Goal: Task Accomplishment & Management: Complete application form

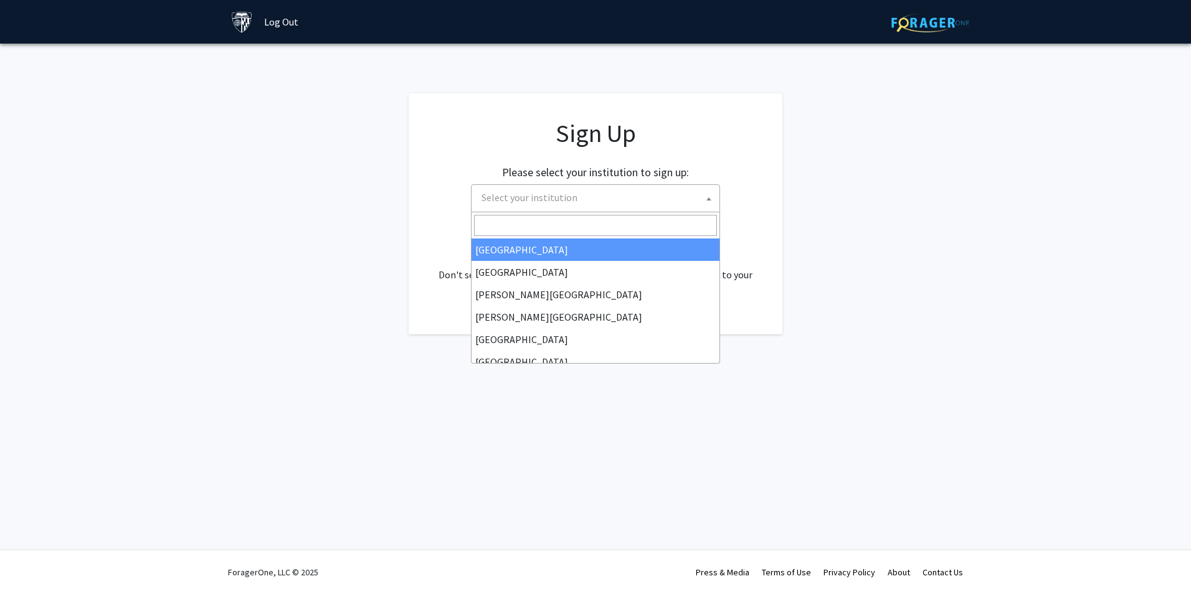
click at [705, 199] on span at bounding box center [708, 198] width 12 height 27
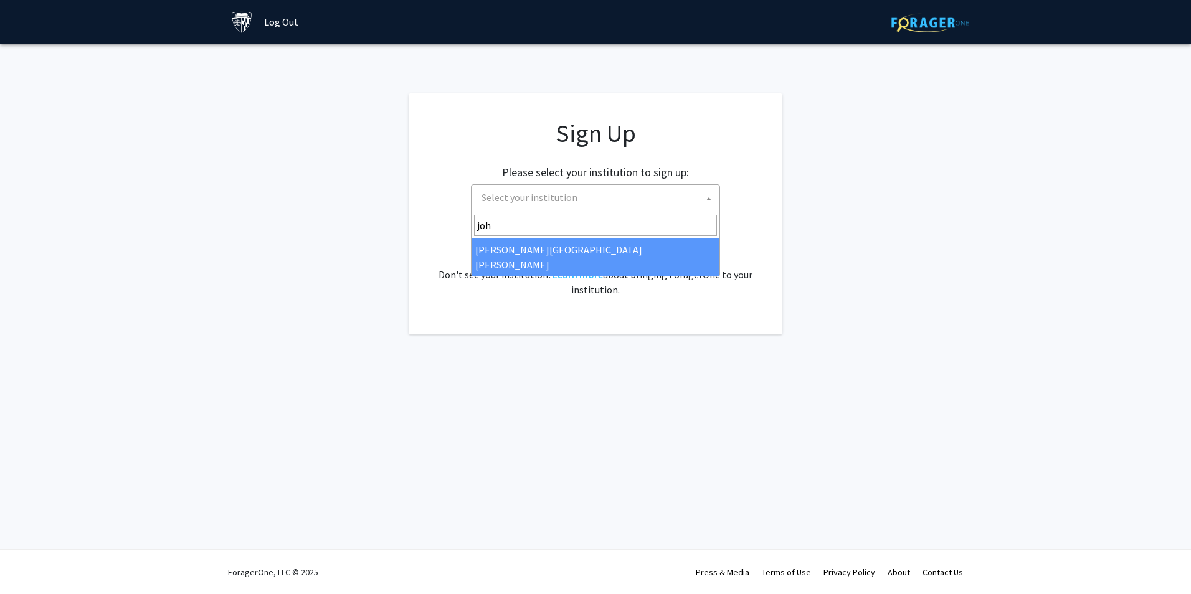
type input "joh"
select select "1"
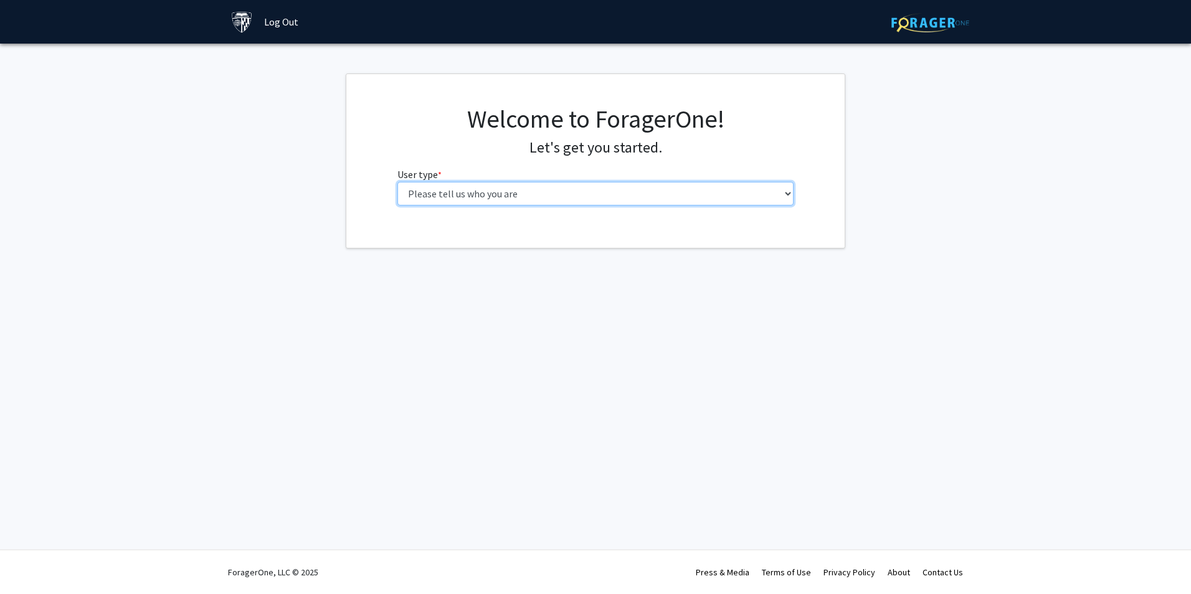
click at [786, 196] on select "Please tell us who you are Undergraduate Student Master's Student Doctoral Cand…" at bounding box center [595, 194] width 397 height 24
select select "4: postDoc"
click at [397, 182] on select "Please tell us who you are Undergraduate Student Master's Student Doctoral Cand…" at bounding box center [595, 194] width 397 height 24
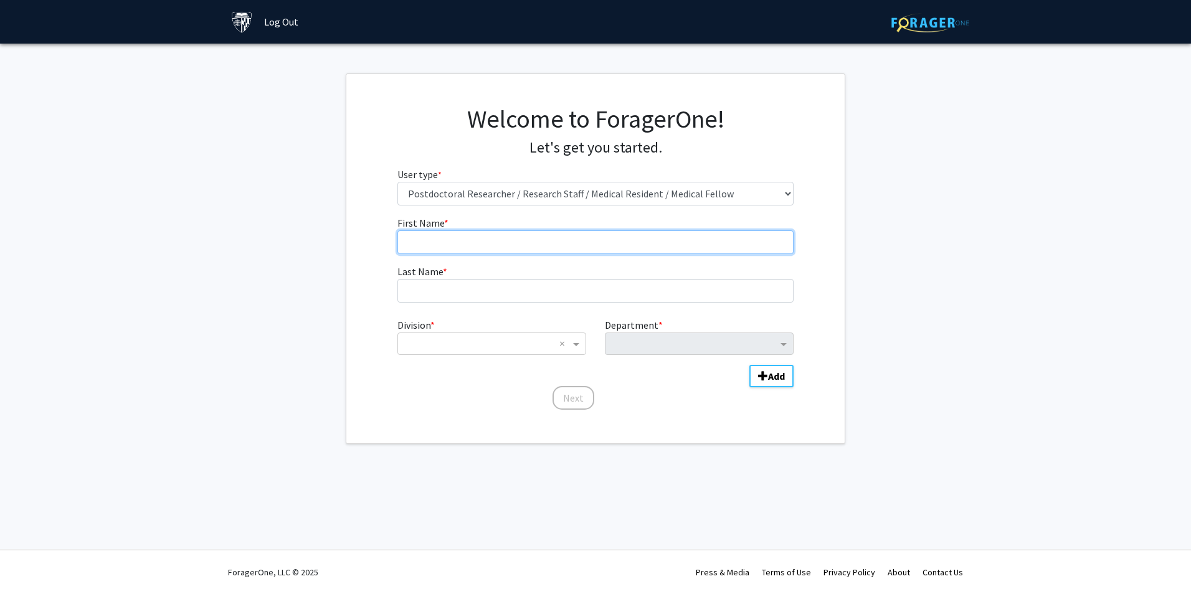
click at [551, 230] on input "First Name * required" at bounding box center [595, 242] width 397 height 24
type input "Delya"
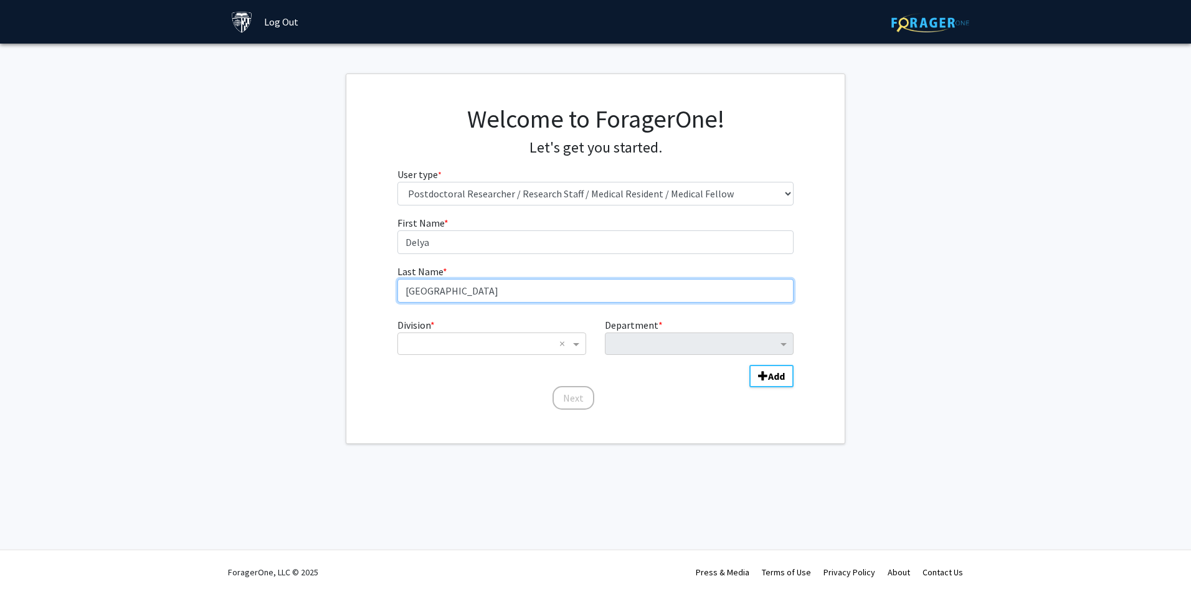
type input "[GEOGRAPHIC_DATA]"
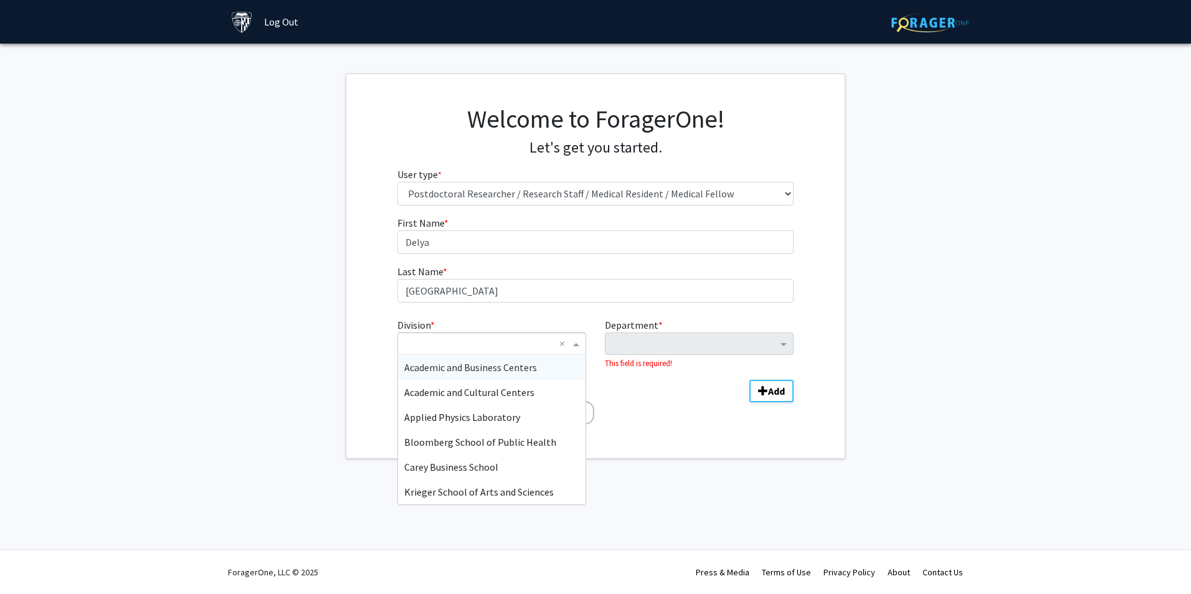
click at [573, 348] on span "Division" at bounding box center [578, 343] width 16 height 15
click at [502, 441] on span "Bloomberg School of Public Health" at bounding box center [480, 442] width 152 height 12
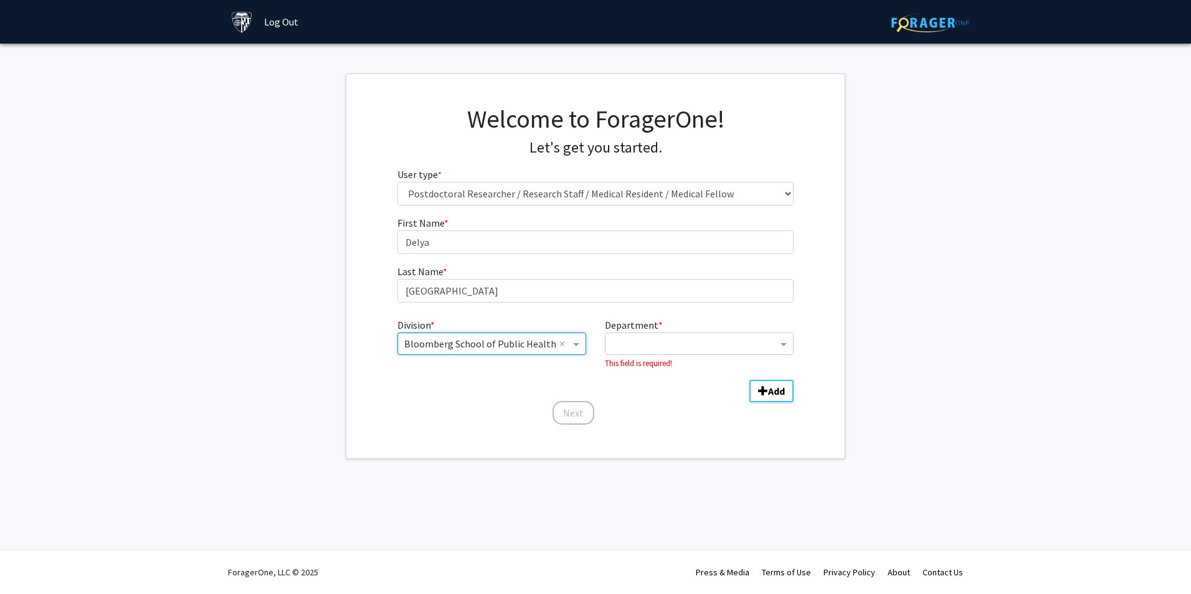
click at [780, 342] on span "Department" at bounding box center [785, 343] width 16 height 15
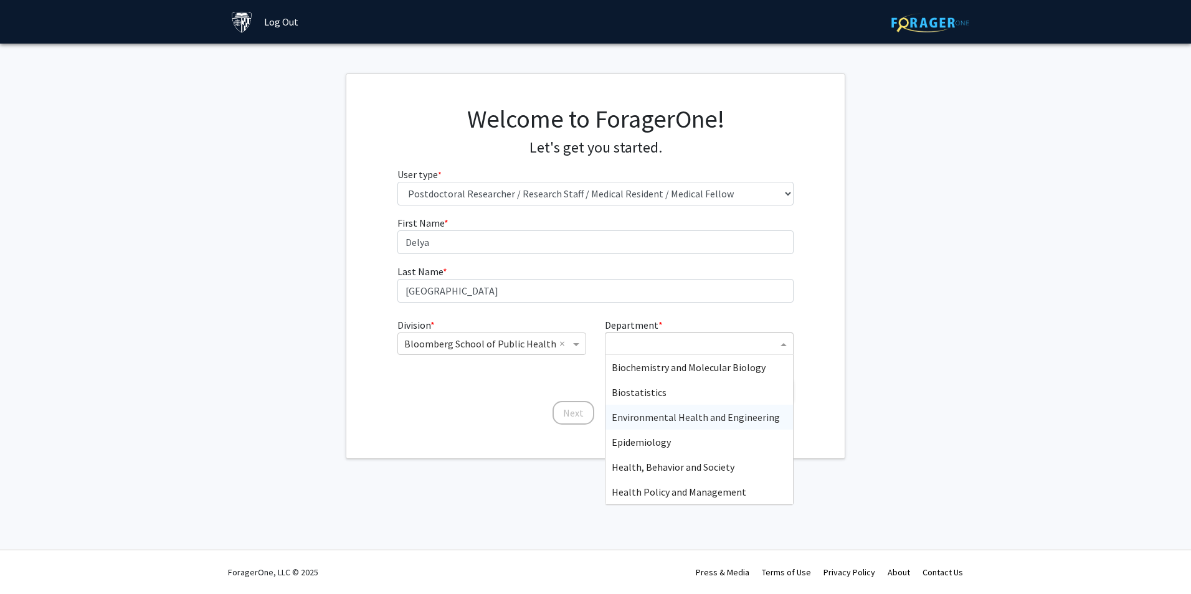
click at [723, 416] on span "Environmental Health and Engineering" at bounding box center [695, 417] width 168 height 12
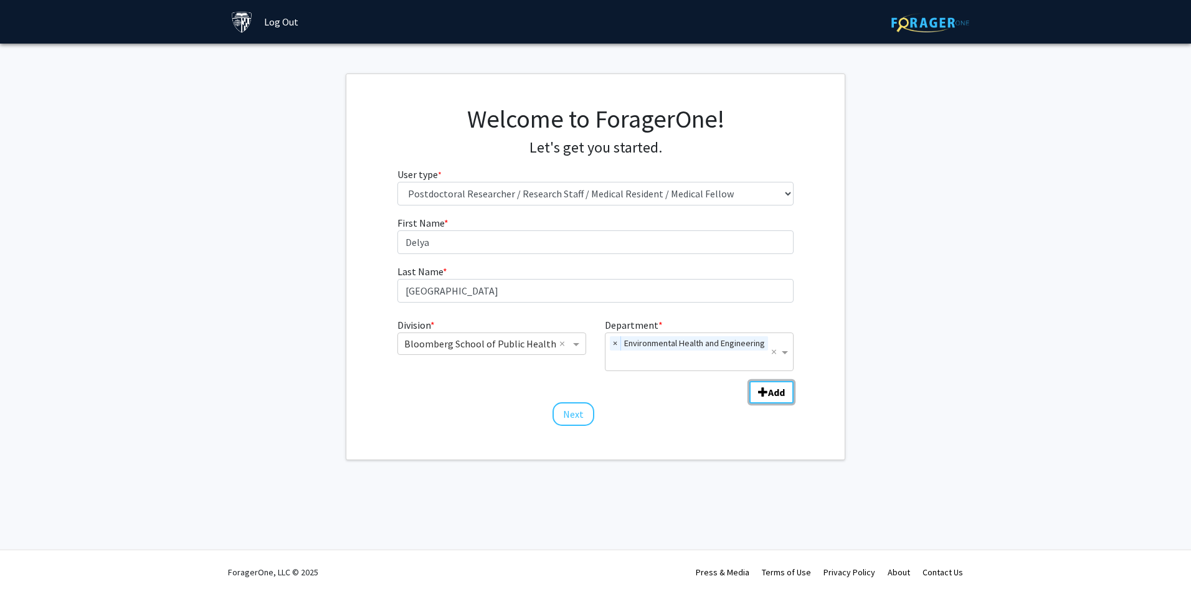
click at [778, 389] on b "Add" at bounding box center [776, 392] width 17 height 12
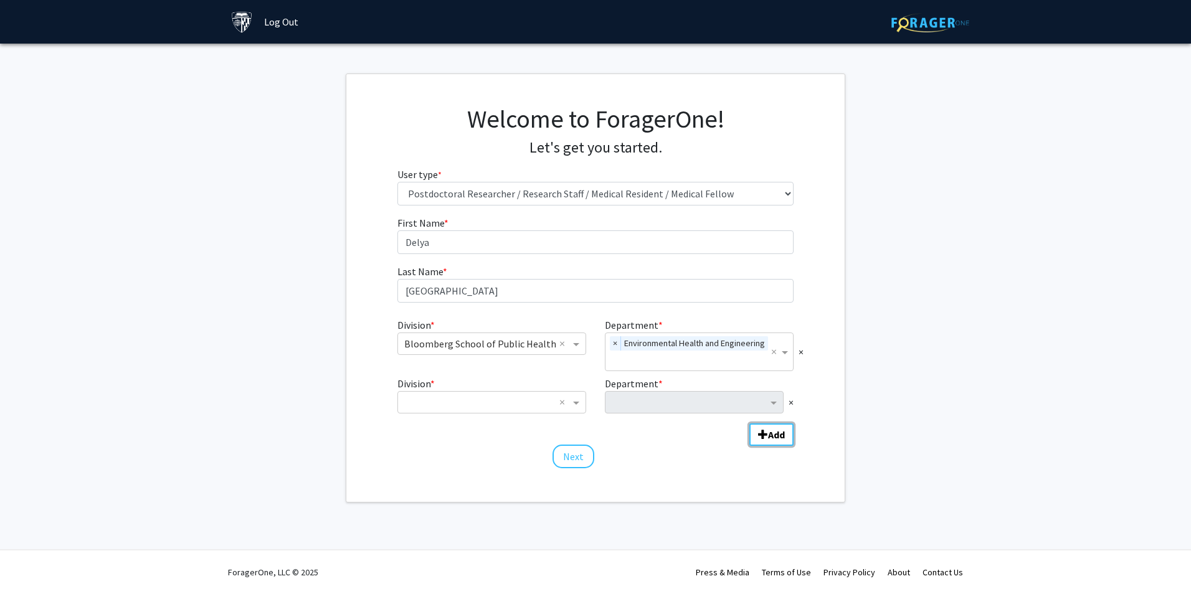
click at [770, 403] on span "Department" at bounding box center [775, 402] width 16 height 15
click at [771, 402] on span "Department" at bounding box center [775, 402] width 16 height 15
click at [575, 408] on span "Division" at bounding box center [578, 402] width 16 height 15
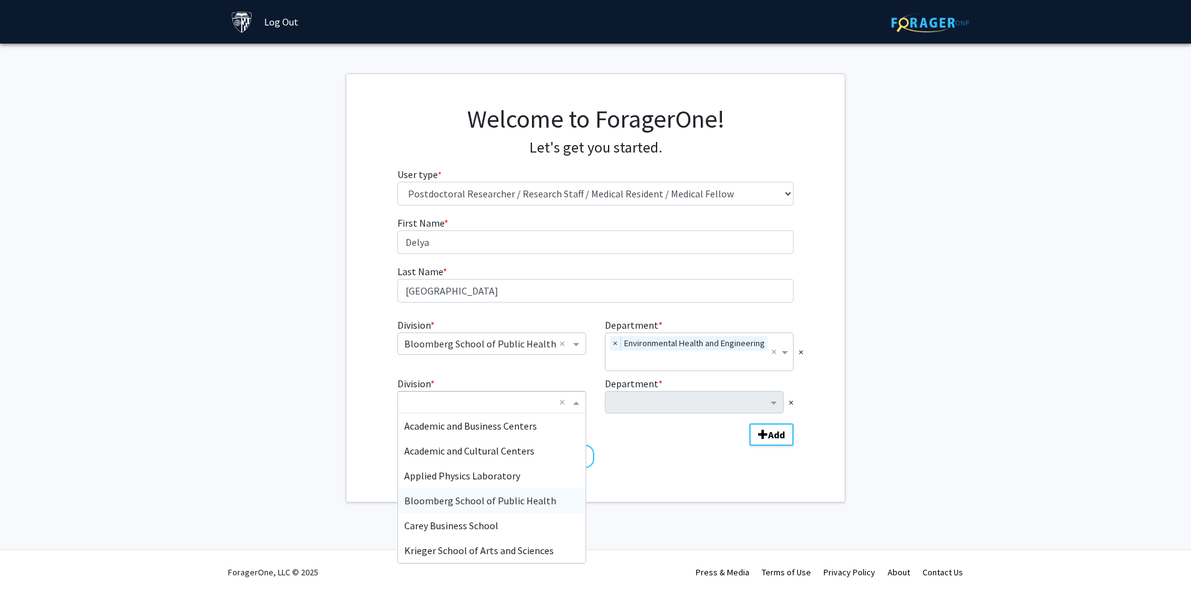
click at [515, 499] on span "Bloomberg School of Public Health" at bounding box center [480, 500] width 152 height 12
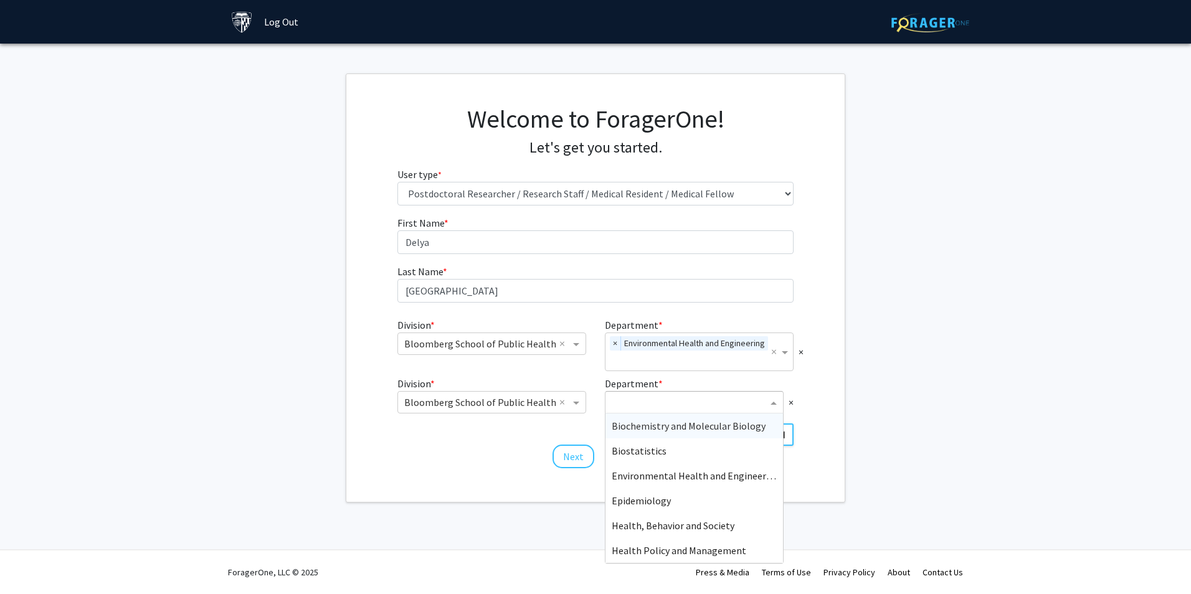
click at [775, 402] on span "Department" at bounding box center [775, 402] width 16 height 15
click at [717, 546] on span "Health Policy and Management" at bounding box center [678, 550] width 134 height 12
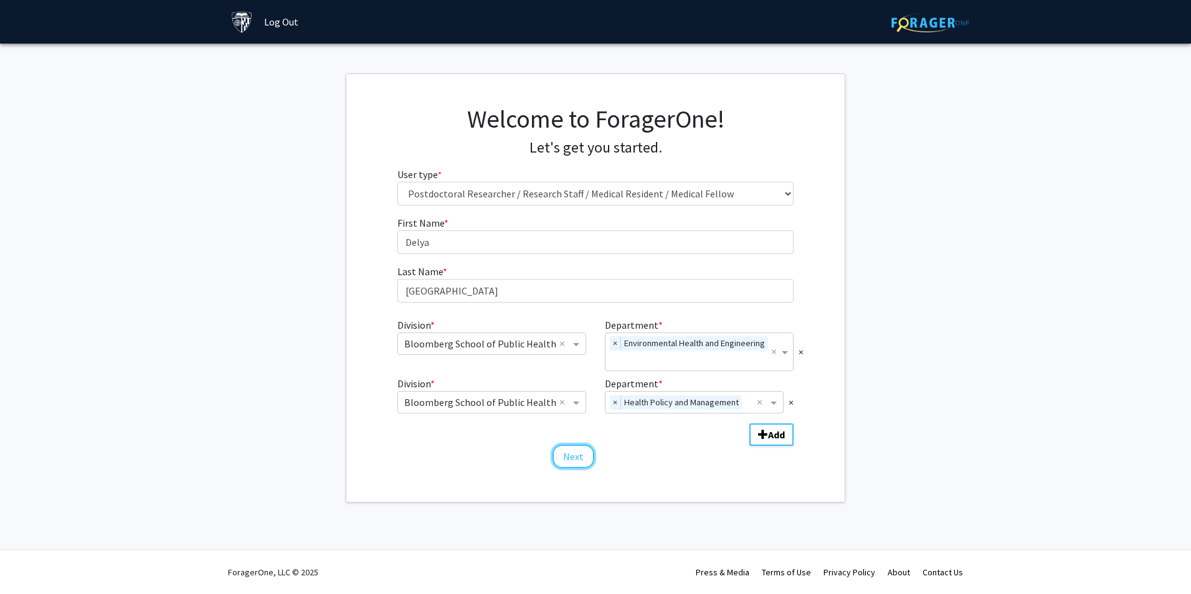
click at [563, 458] on button "Next" at bounding box center [573, 457] width 42 height 24
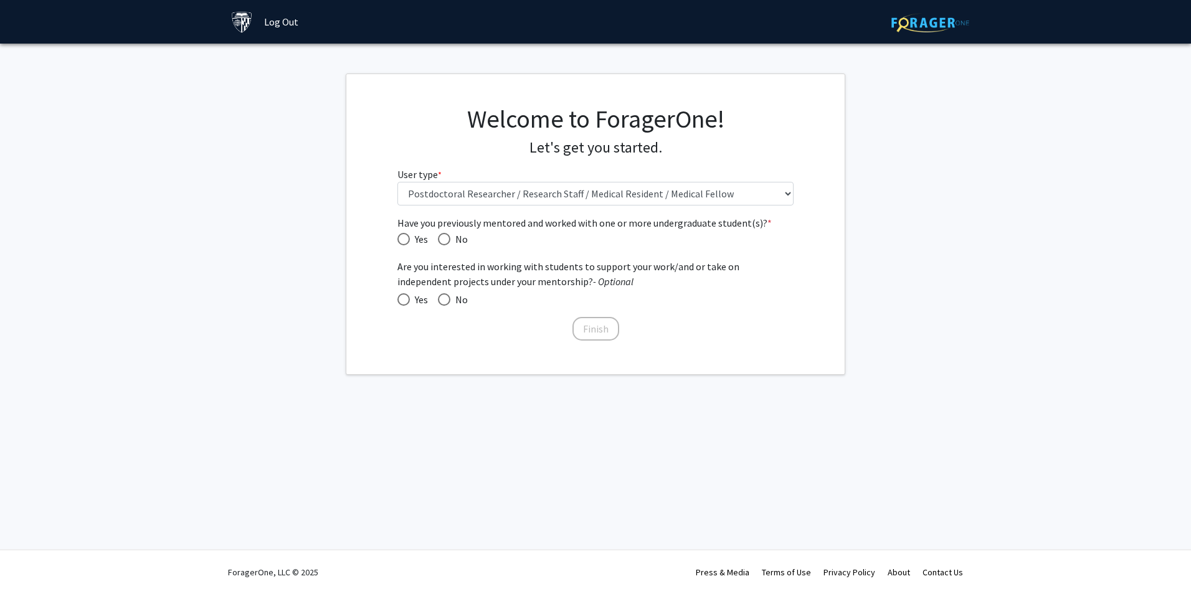
click at [399, 298] on span at bounding box center [403, 299] width 12 height 12
click at [399, 298] on input "Yes" at bounding box center [403, 299] width 12 height 12
radio input "true"
click at [402, 240] on span "Have you previously mentored and worked with one or more undergraduate student(…" at bounding box center [403, 239] width 12 height 12
click at [402, 240] on input "Yes" at bounding box center [403, 239] width 12 height 12
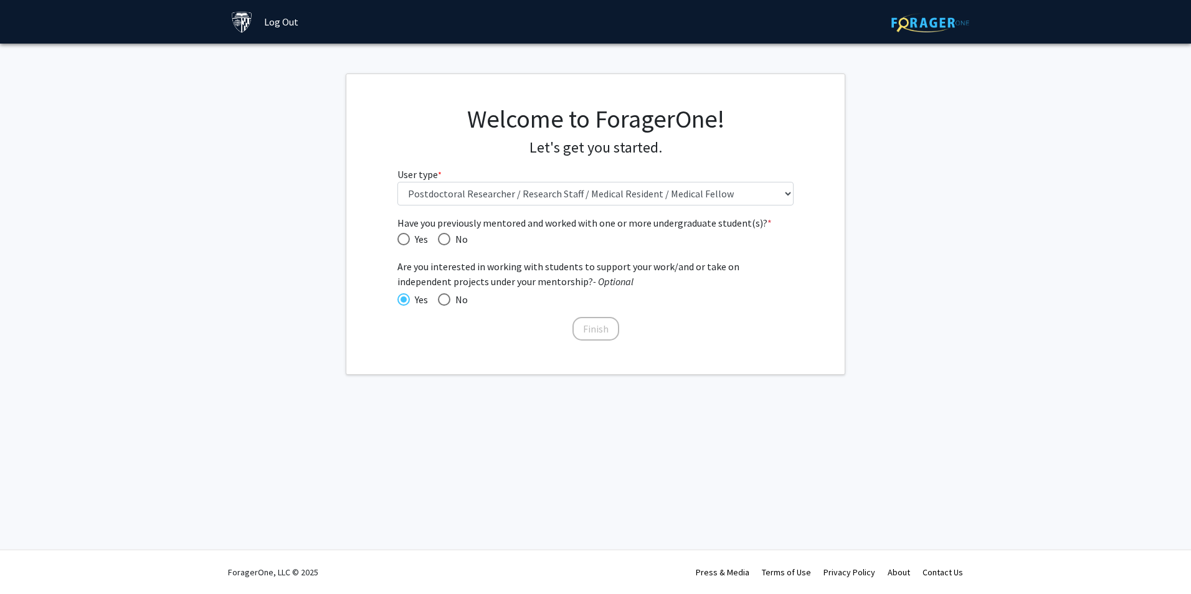
radio input "true"
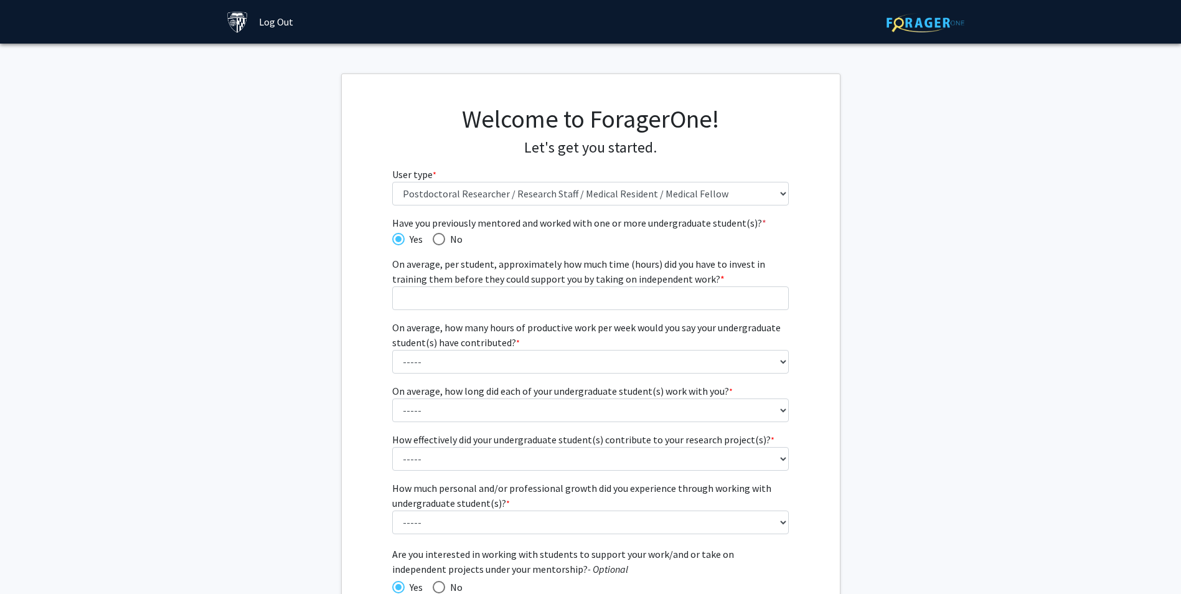
click at [442, 240] on span "Have you previously mentored and worked with one or more undergraduate student(…" at bounding box center [439, 239] width 12 height 12
click at [442, 240] on input "No" at bounding box center [439, 239] width 12 height 12
radio input "true"
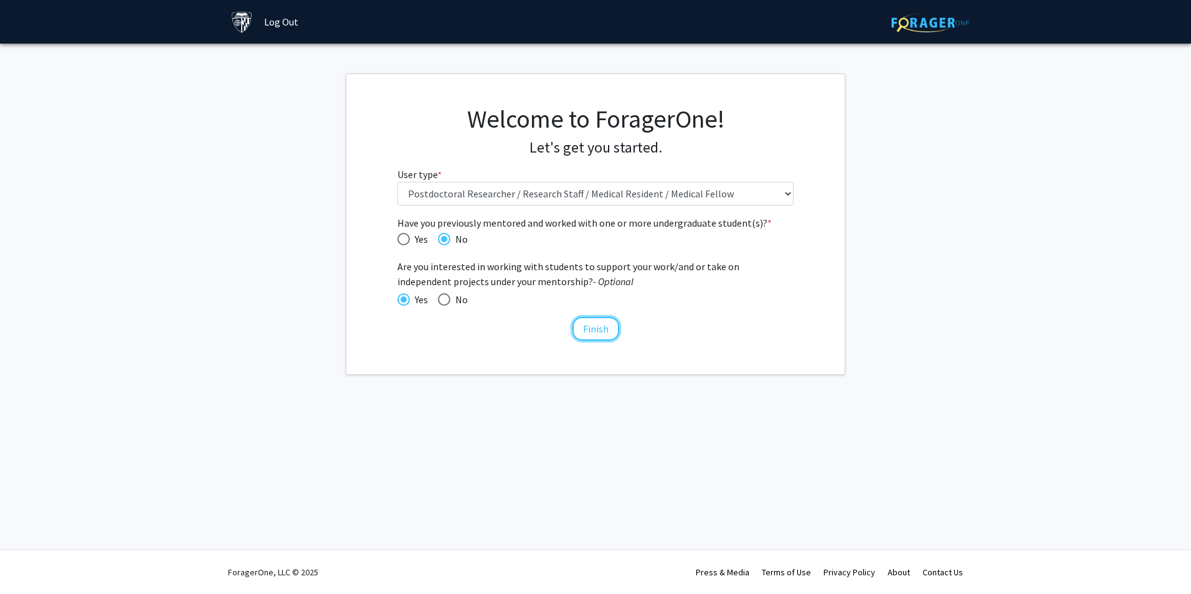
click at [594, 330] on button "Finish" at bounding box center [595, 329] width 47 height 24
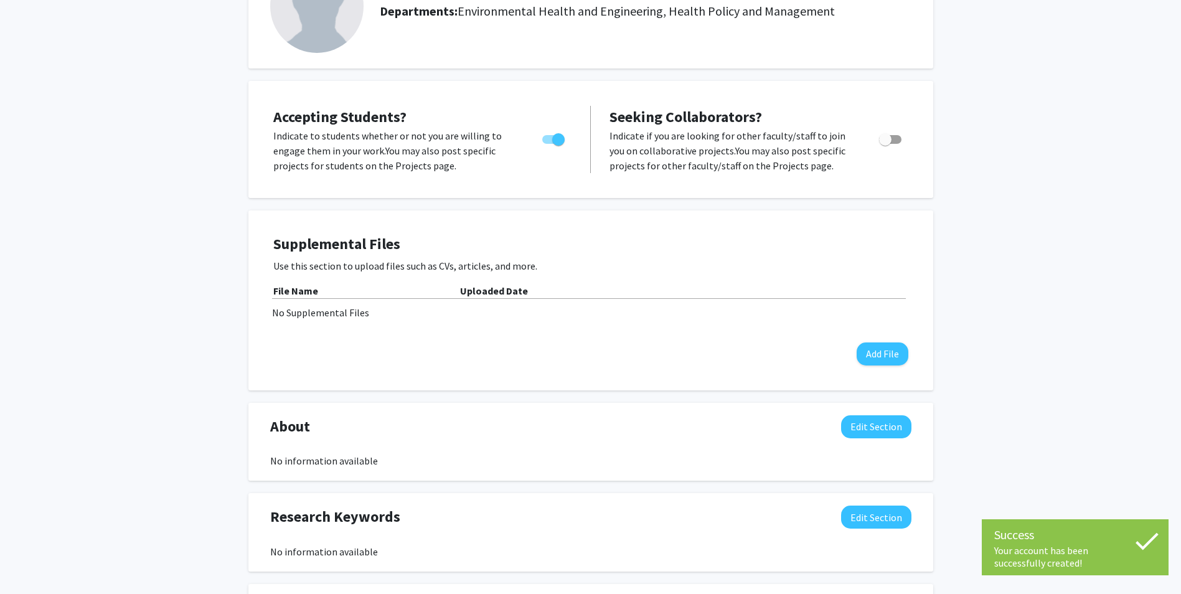
scroll to position [125, 0]
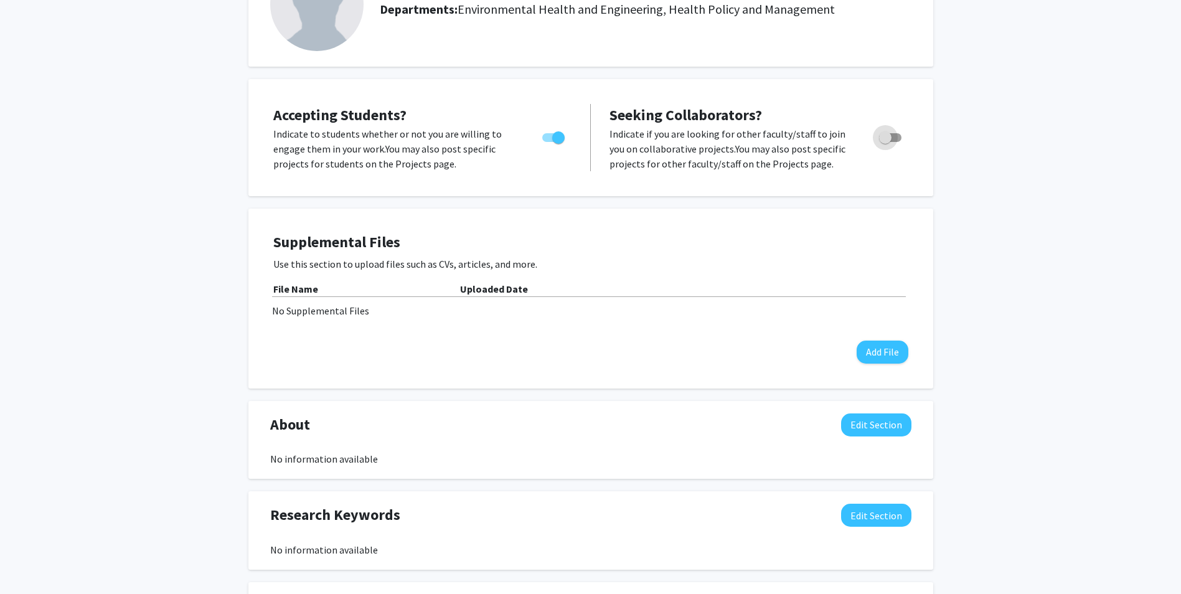
click at [884, 137] on span "Toggle" at bounding box center [885, 137] width 12 height 12
click at [885, 142] on input "Toggle" at bounding box center [885, 142] width 1 height 1
checkbox input "true"
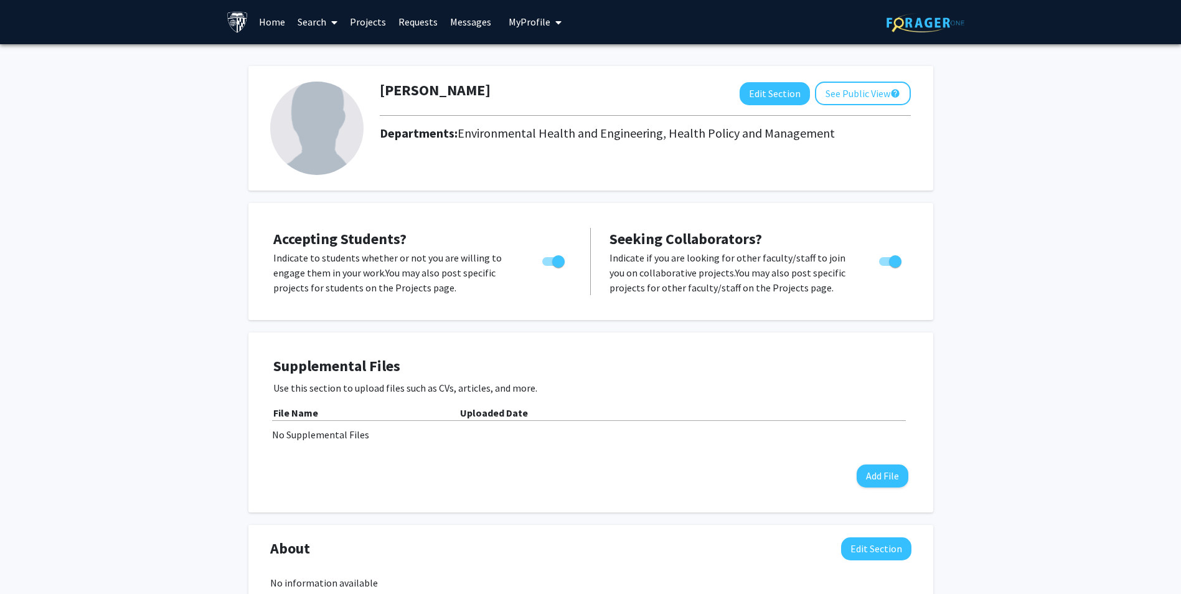
scroll to position [0, 0]
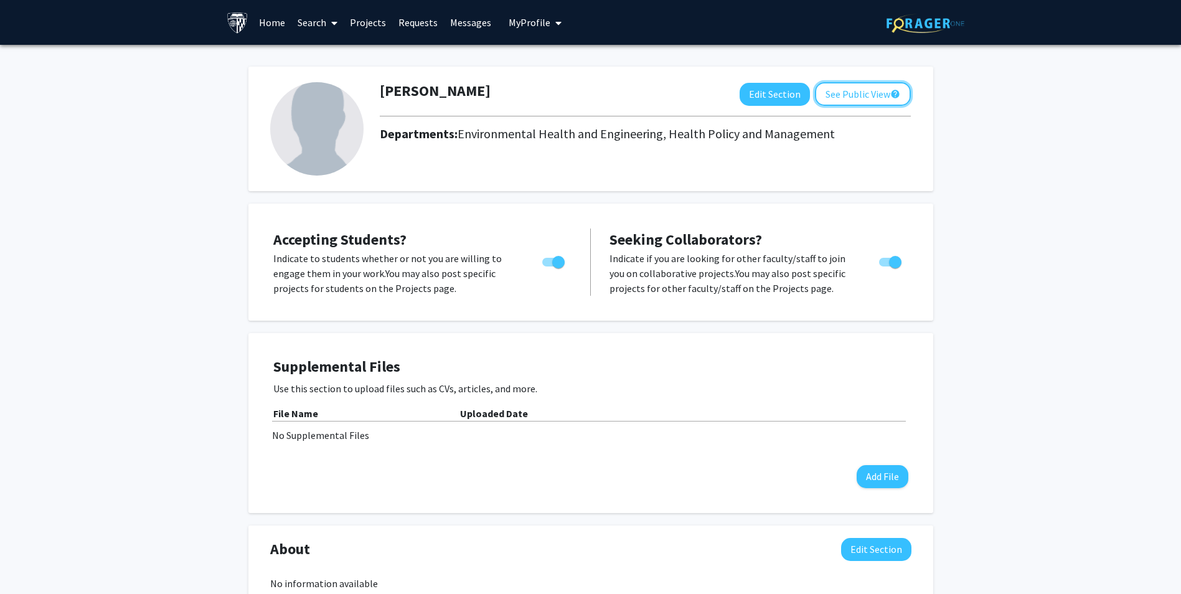
click at [869, 94] on button "See Public View help" at bounding box center [863, 94] width 96 height 24
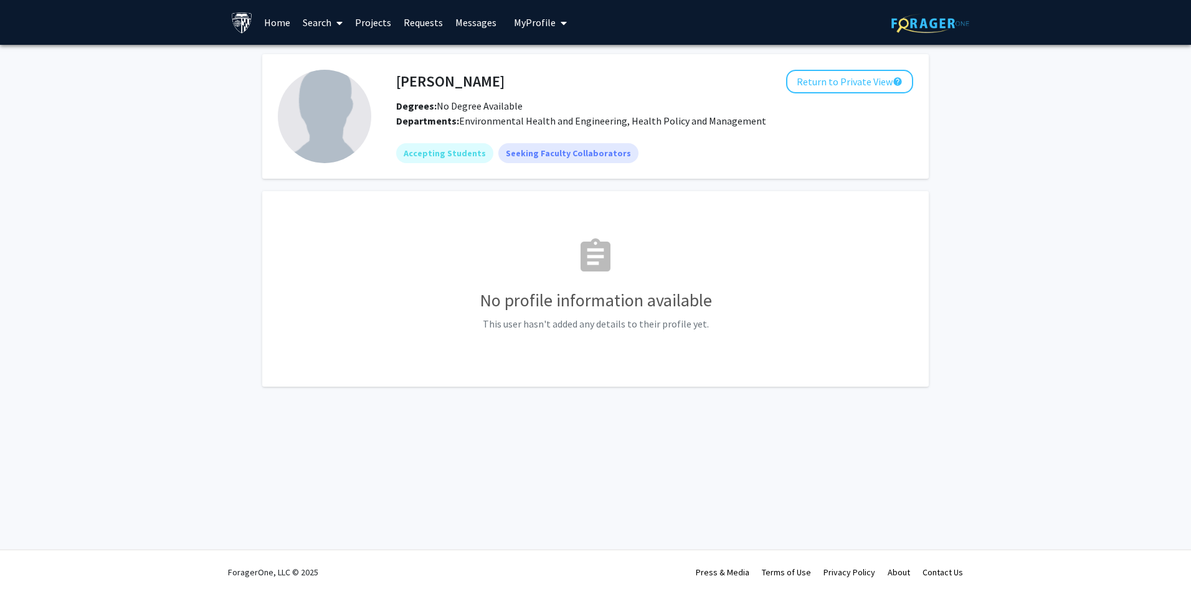
click at [532, 24] on span "My Profile" at bounding box center [535, 22] width 42 height 12
click at [572, 78] on span "View Profile" at bounding box center [591, 72] width 75 height 14
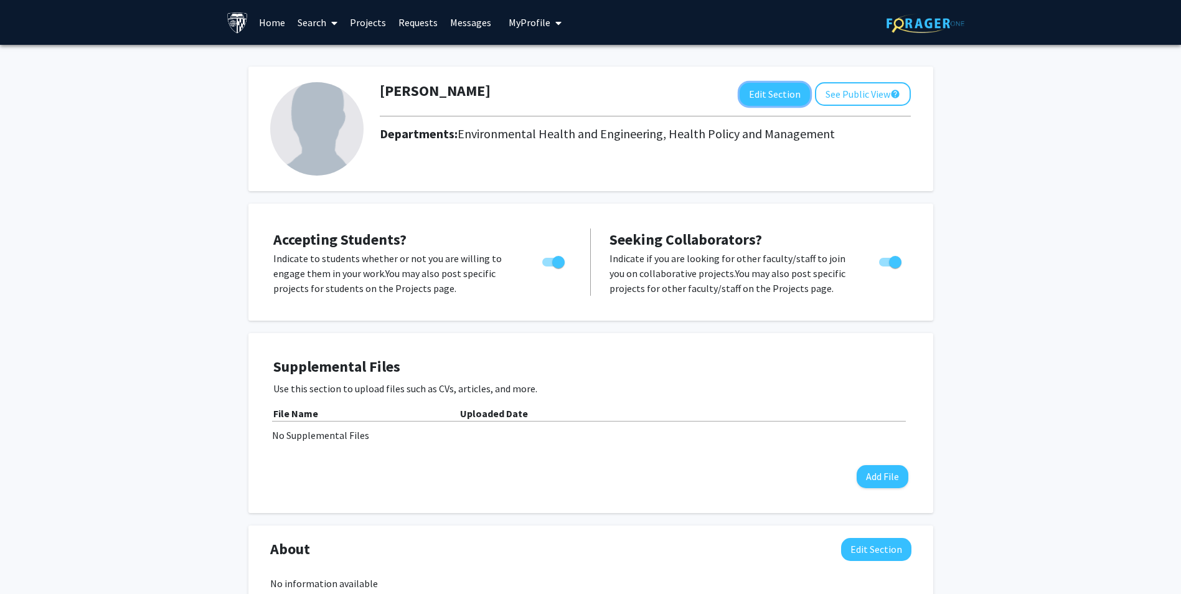
click at [777, 97] on button "Edit Section" at bounding box center [775, 94] width 70 height 23
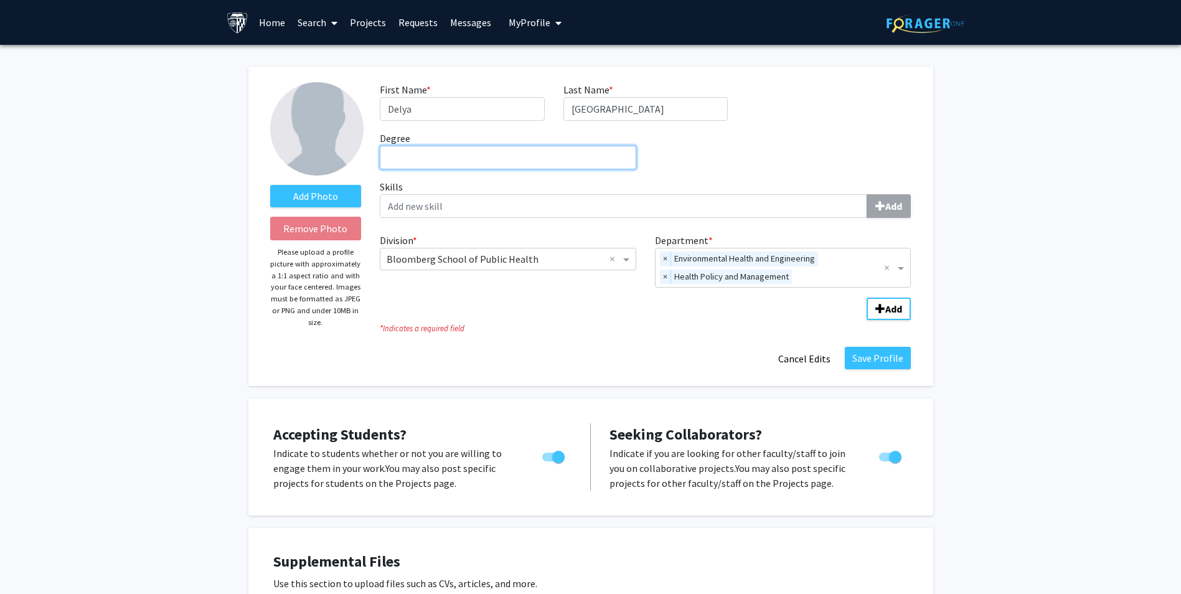
click at [481, 157] on input "Degree required" at bounding box center [508, 158] width 257 height 24
type input "MPH, DrPH"
click at [880, 362] on button "Save Profile" at bounding box center [878, 358] width 66 height 22
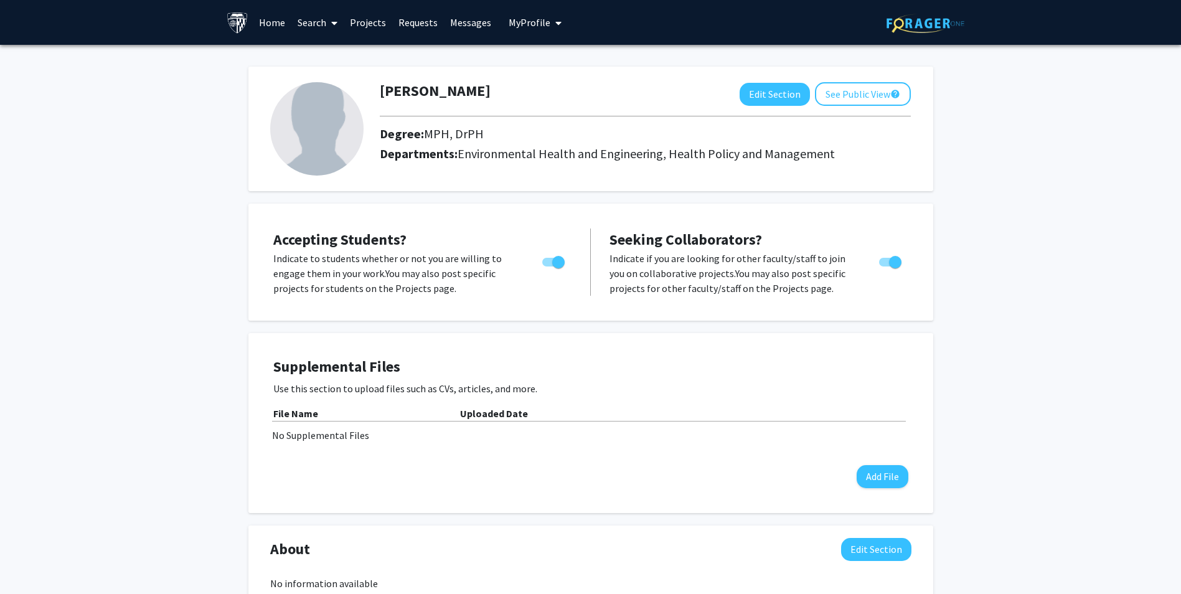
click at [374, 29] on link "Projects" at bounding box center [368, 23] width 49 height 44
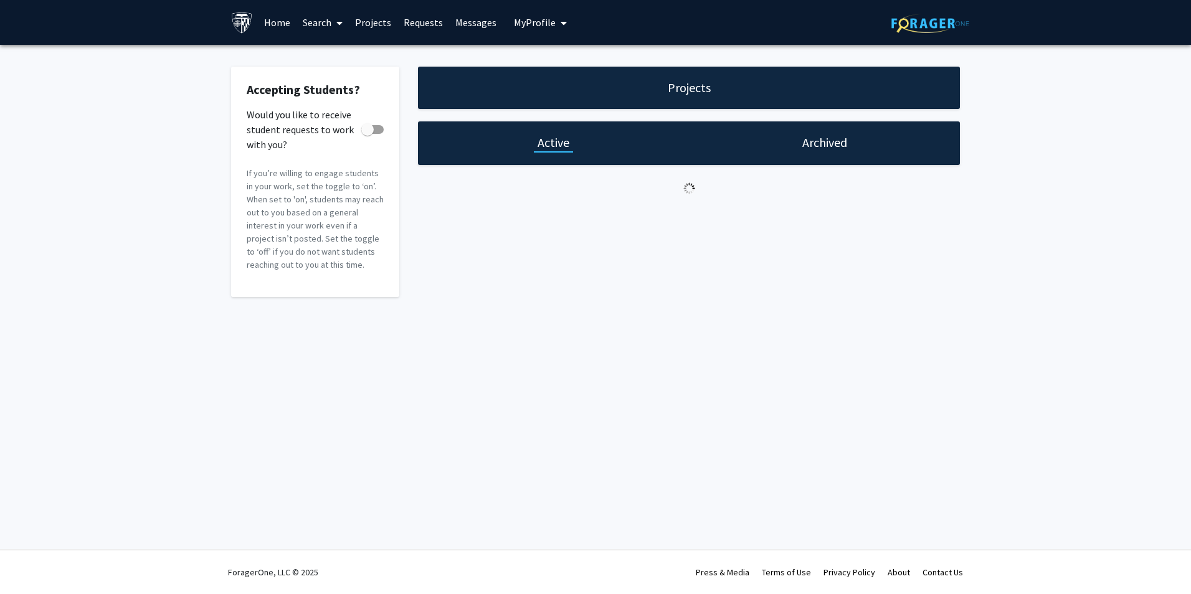
checkbox input "true"
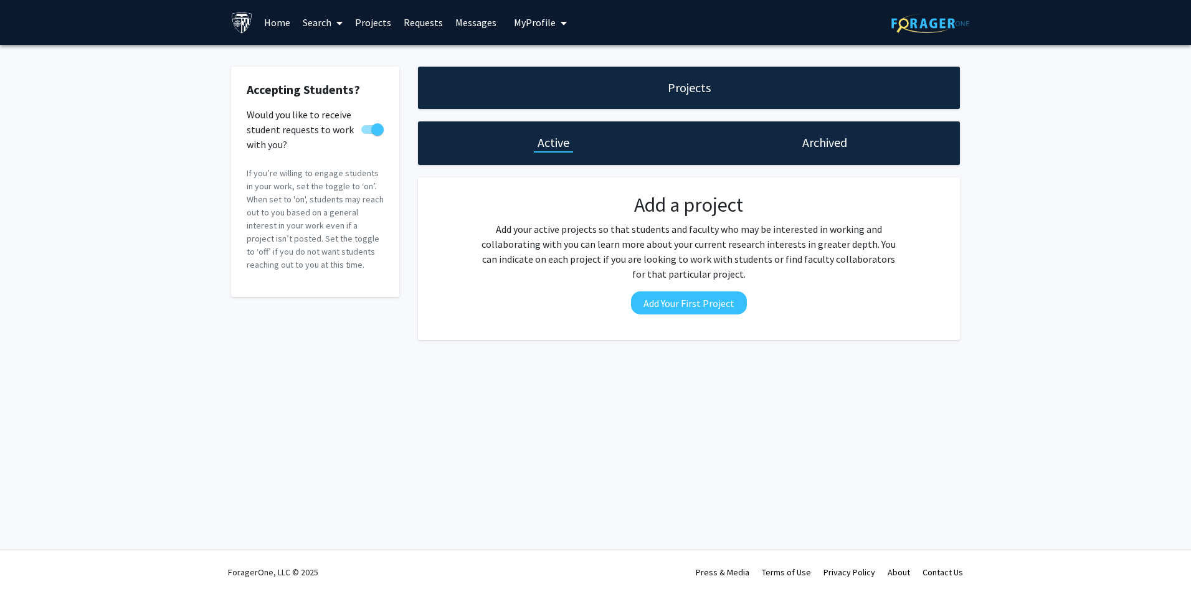
click at [309, 24] on link "Search" at bounding box center [322, 23] width 52 height 44
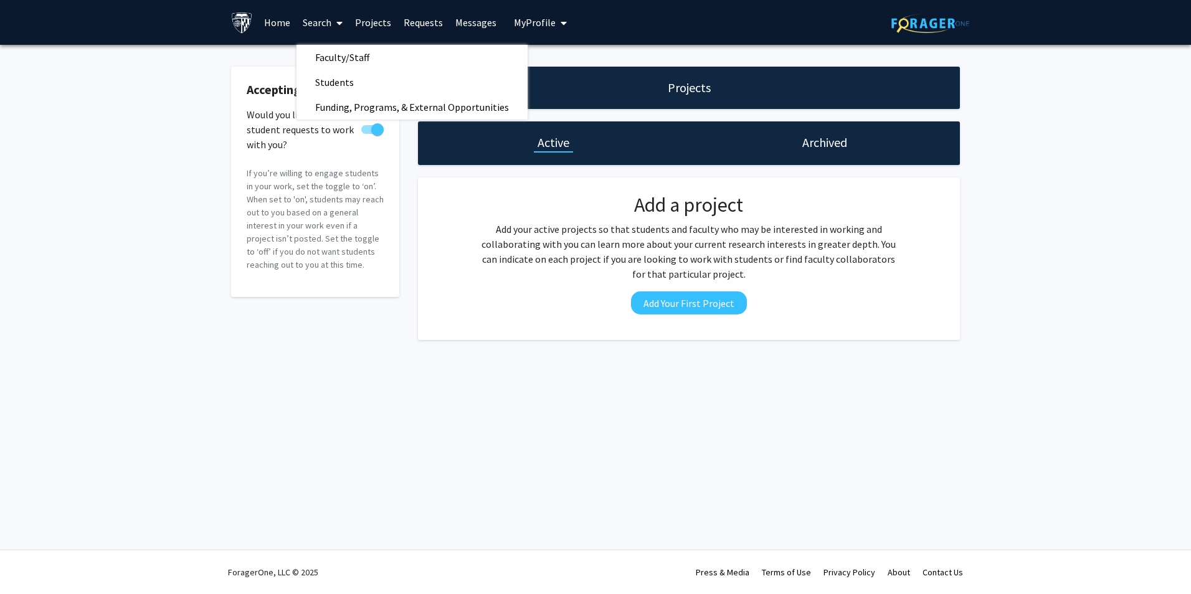
click at [378, 54] on span "Faculty/Staff" at bounding box center [342, 57] width 92 height 25
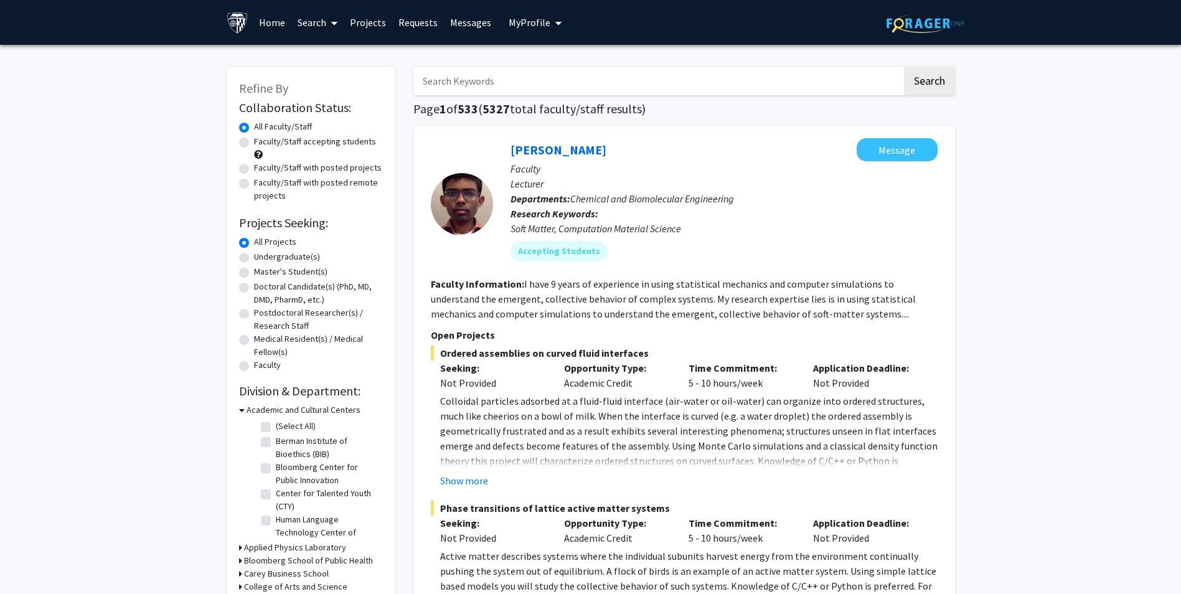
click at [271, 139] on label "Faculty/Staff accepting students" at bounding box center [315, 141] width 122 height 13
click at [262, 139] on input "Faculty/Staff accepting students" at bounding box center [258, 139] width 8 height 8
radio input "true"
click at [324, 179] on label "Faculty/Staff with posted remote projects" at bounding box center [318, 189] width 128 height 26
click at [262, 179] on input "Faculty/Staff with posted remote projects" at bounding box center [258, 180] width 8 height 8
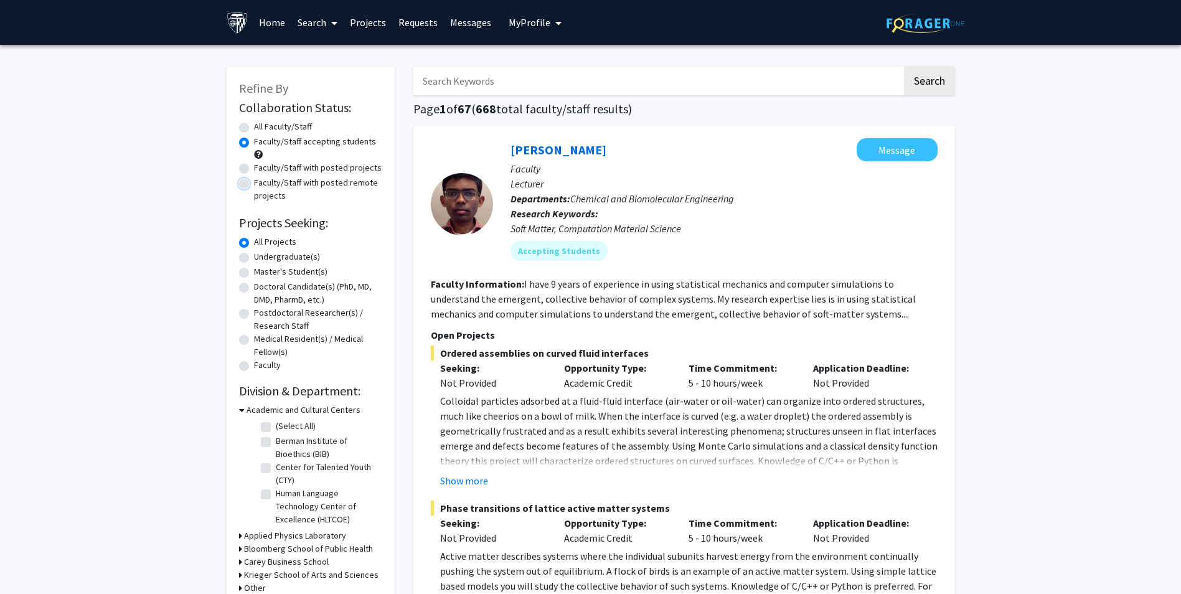
radio input "true"
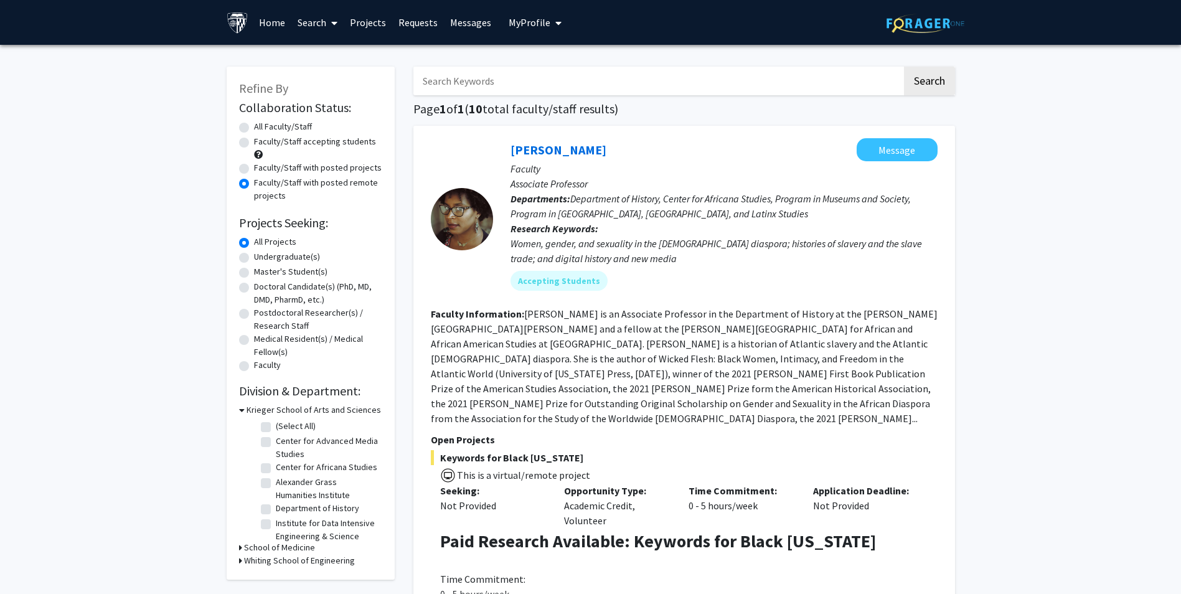
click at [254, 313] on label "Postdoctoral Researcher(s) / Research Staff" at bounding box center [318, 319] width 128 height 26
click at [254, 313] on input "Postdoctoral Researcher(s) / Research Staff" at bounding box center [258, 310] width 8 height 8
radio input "true"
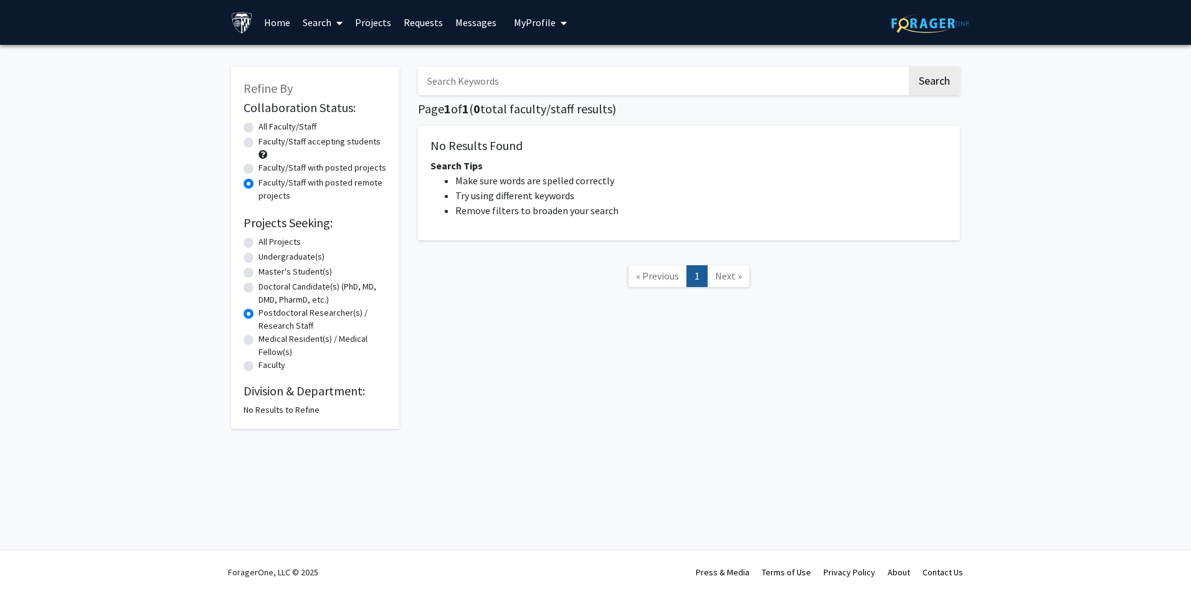
click at [258, 165] on label "Faculty/Staff with posted projects" at bounding box center [322, 167] width 128 height 13
click at [258, 165] on input "Faculty/Staff with posted projects" at bounding box center [262, 165] width 8 height 8
radio input "true"
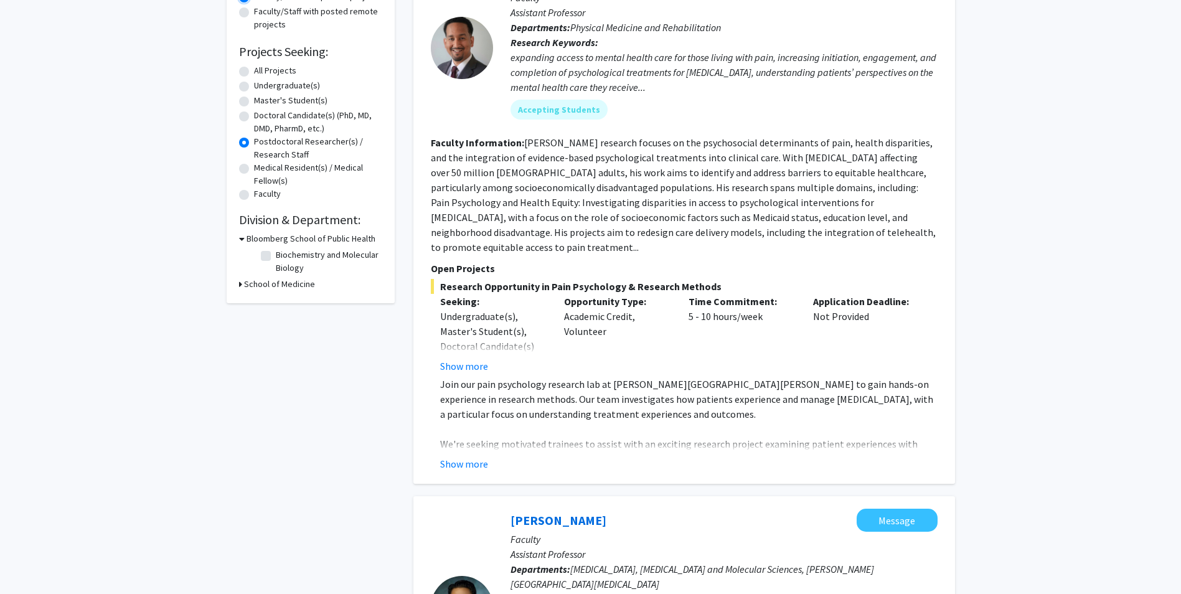
scroll to position [187, 0]
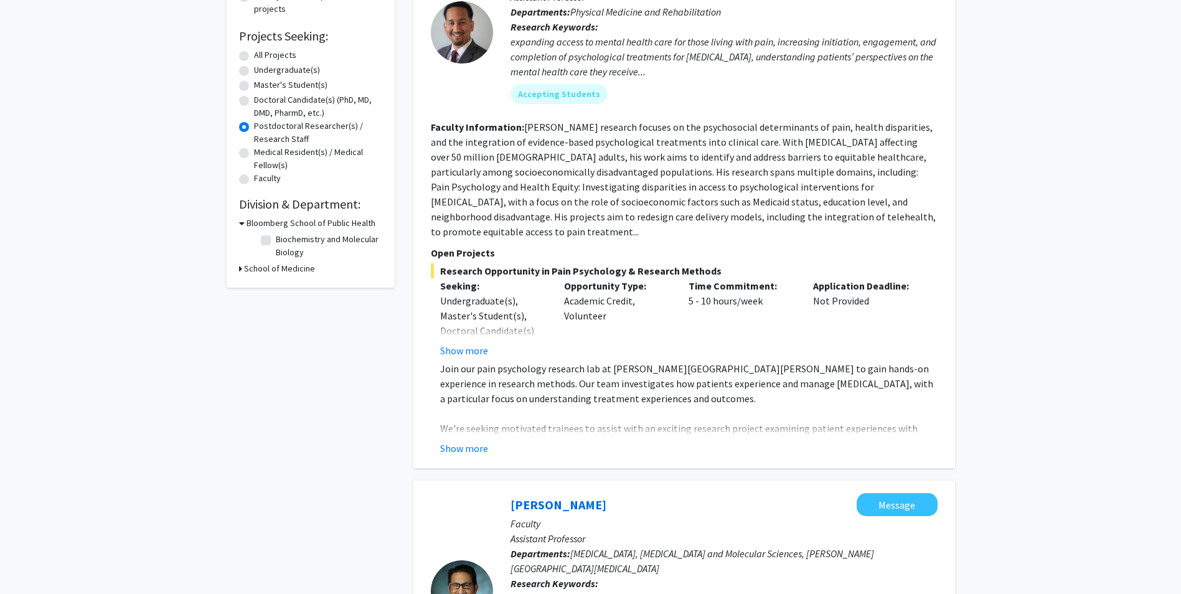
click at [239, 269] on icon at bounding box center [240, 268] width 3 height 13
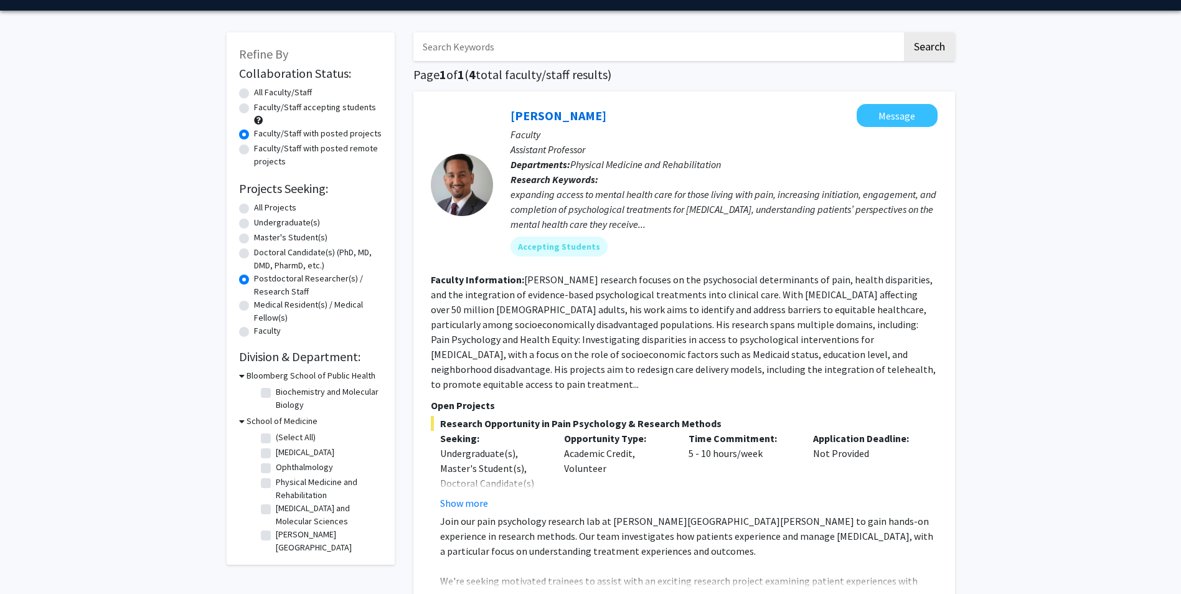
scroll to position [0, 0]
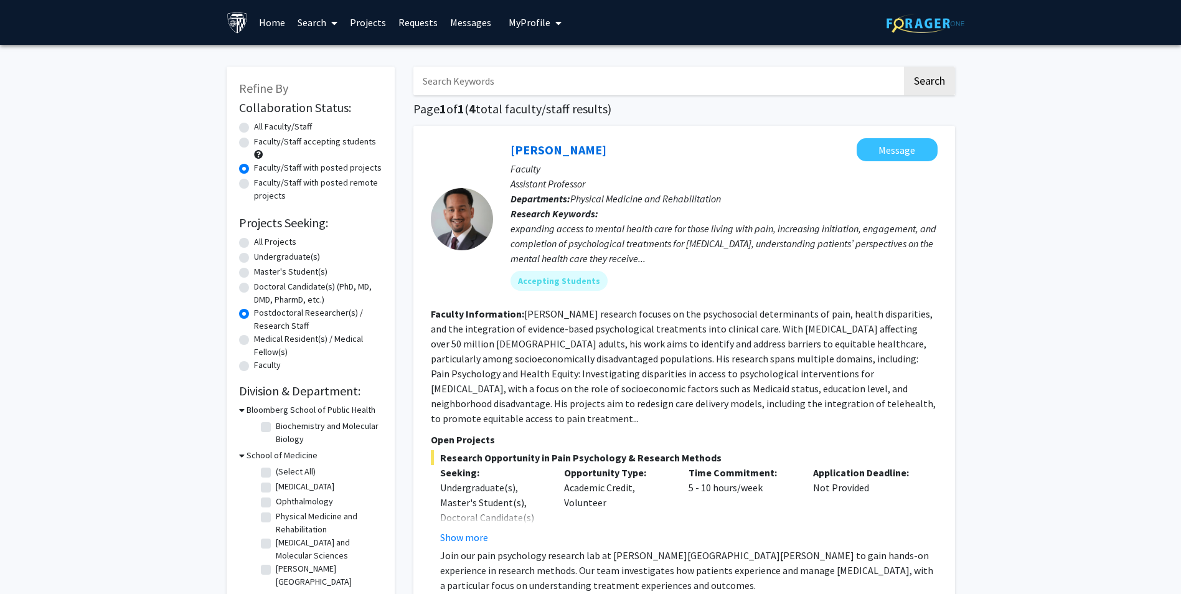
click at [254, 126] on label "All Faculty/Staff" at bounding box center [283, 126] width 58 height 13
click at [254, 126] on input "All Faculty/Staff" at bounding box center [258, 124] width 8 height 8
radio input "true"
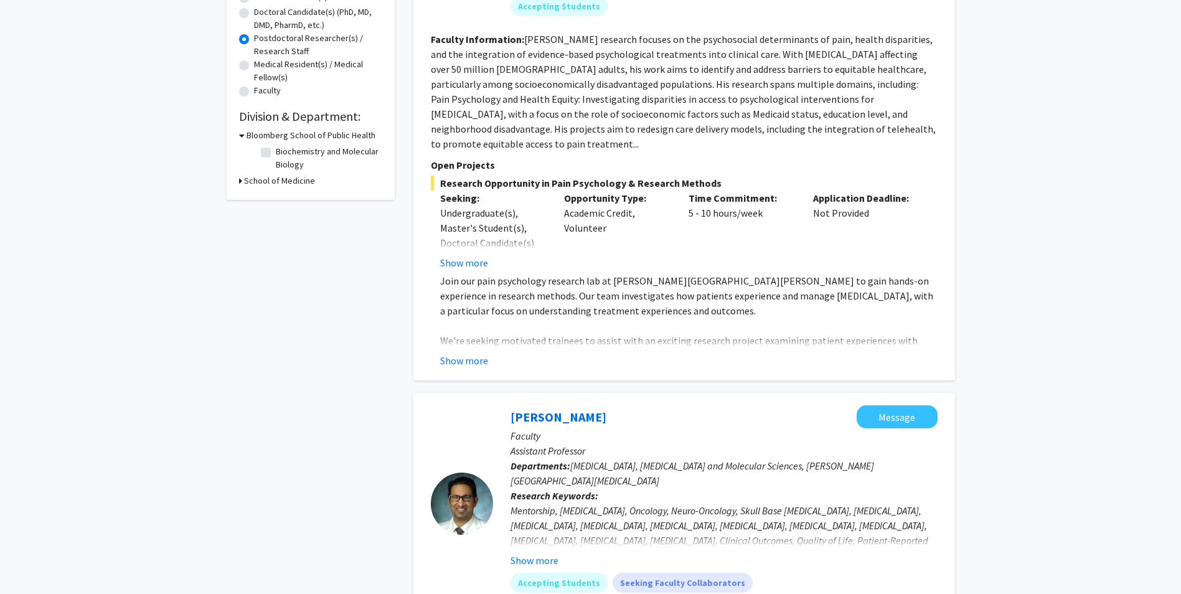
scroll to position [125, 0]
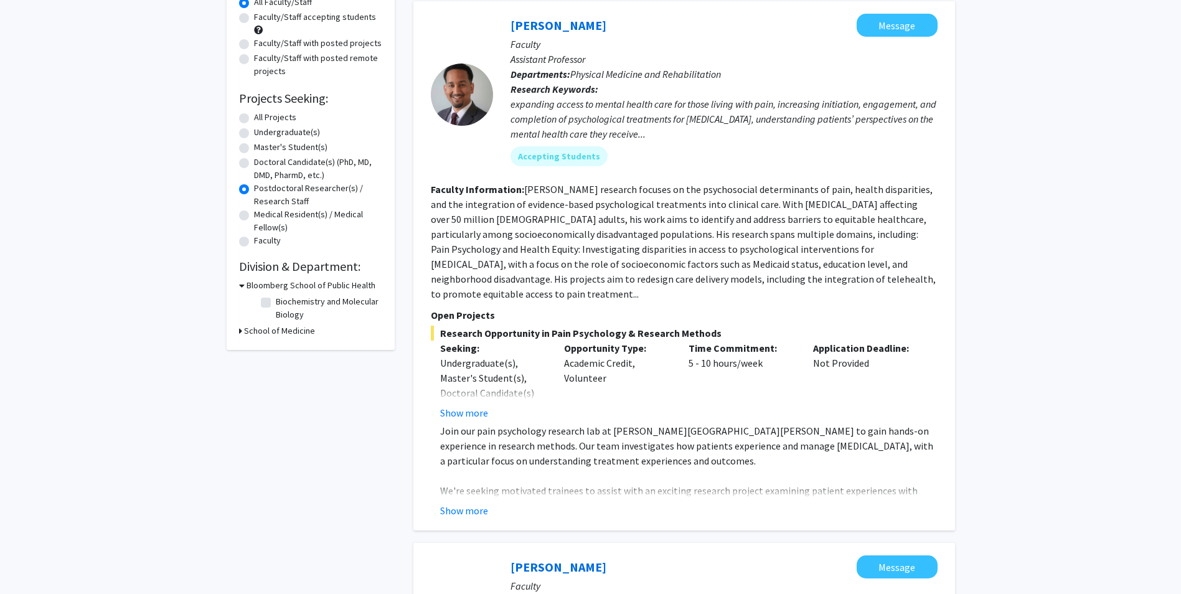
click at [241, 287] on icon at bounding box center [242, 285] width 6 height 13
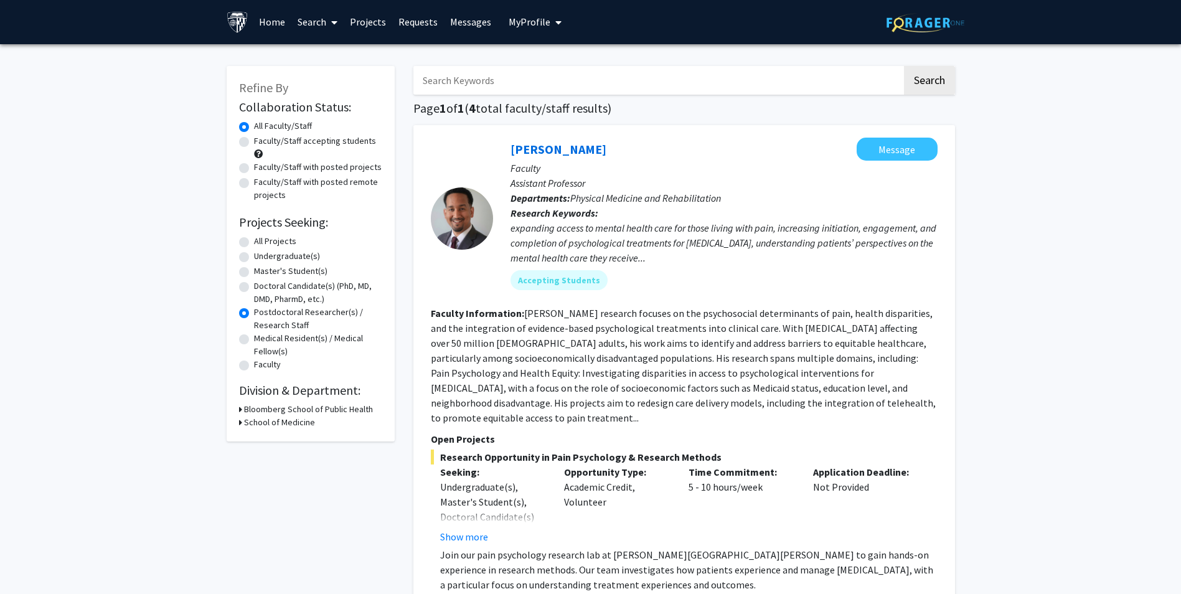
scroll to position [0, 0]
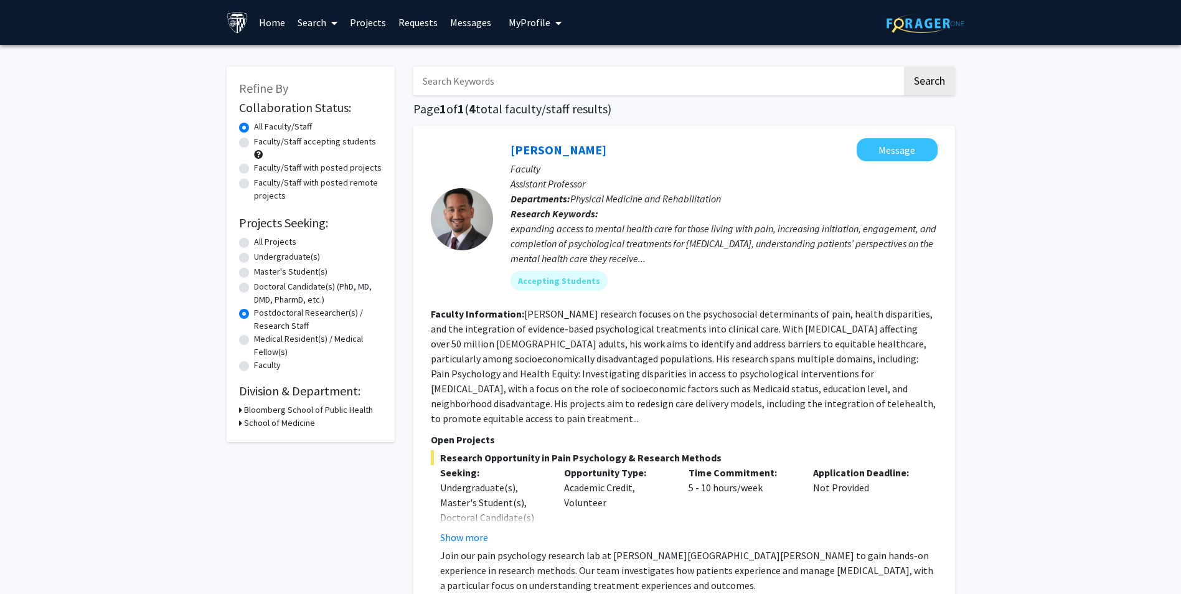
click at [550, 22] on span "My profile dropdown to access profile and logout" at bounding box center [555, 23] width 11 height 44
click at [549, 65] on span "[PERSON_NAME]" at bounding box center [586, 58] width 75 height 14
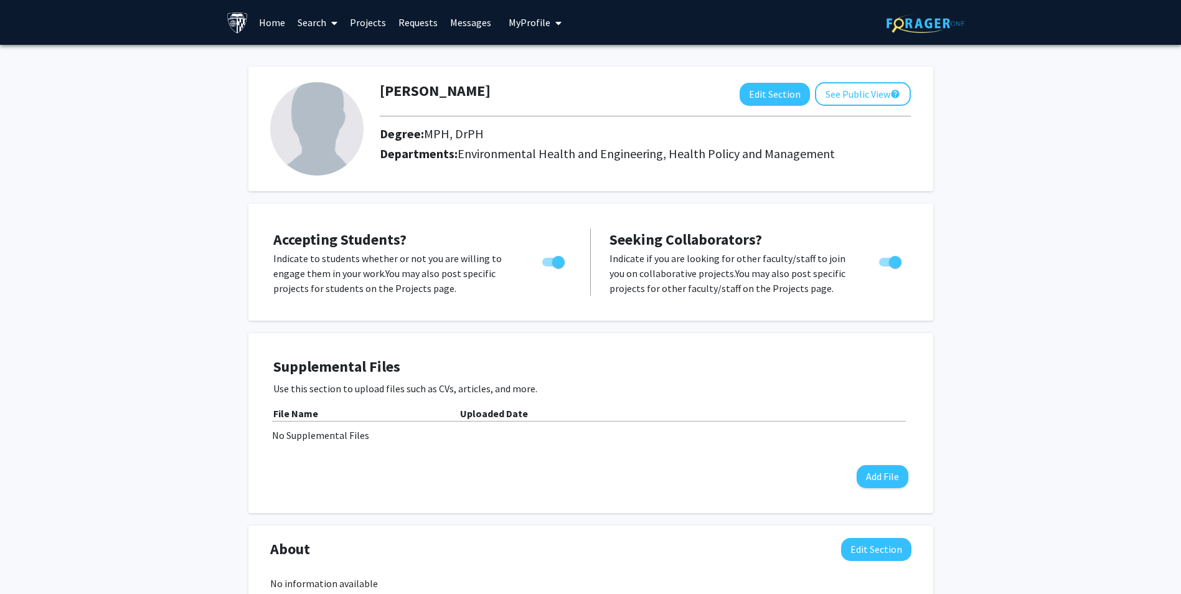
click at [560, 267] on span "Toggle" at bounding box center [558, 262] width 12 height 12
click at [549, 267] on input "Would you like to permit student requests?" at bounding box center [548, 267] width 1 height 1
checkbox input "false"
click at [324, 25] on link "Search" at bounding box center [317, 23] width 52 height 44
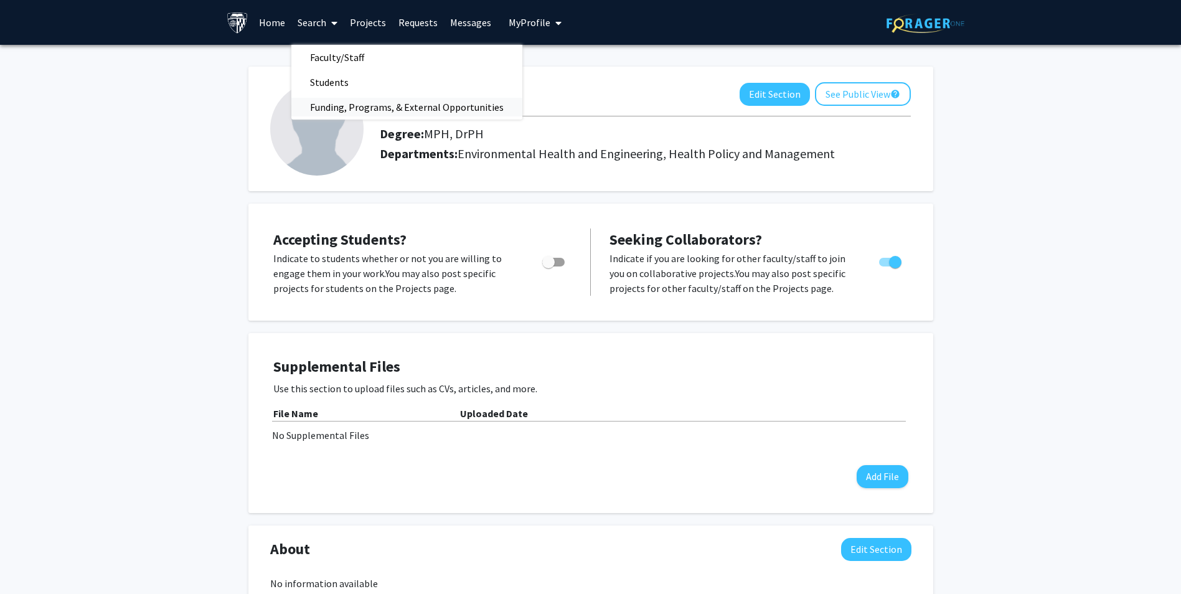
click at [344, 113] on span "Funding, Programs, & External Opportunities" at bounding box center [406, 107] width 231 height 25
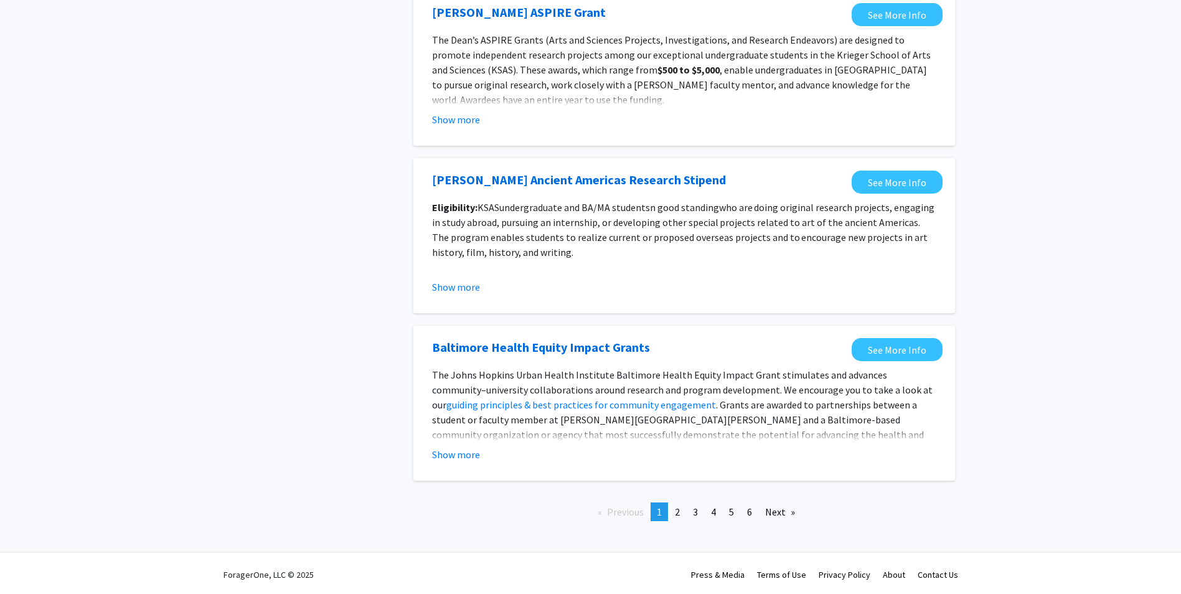
scroll to position [1275, 0]
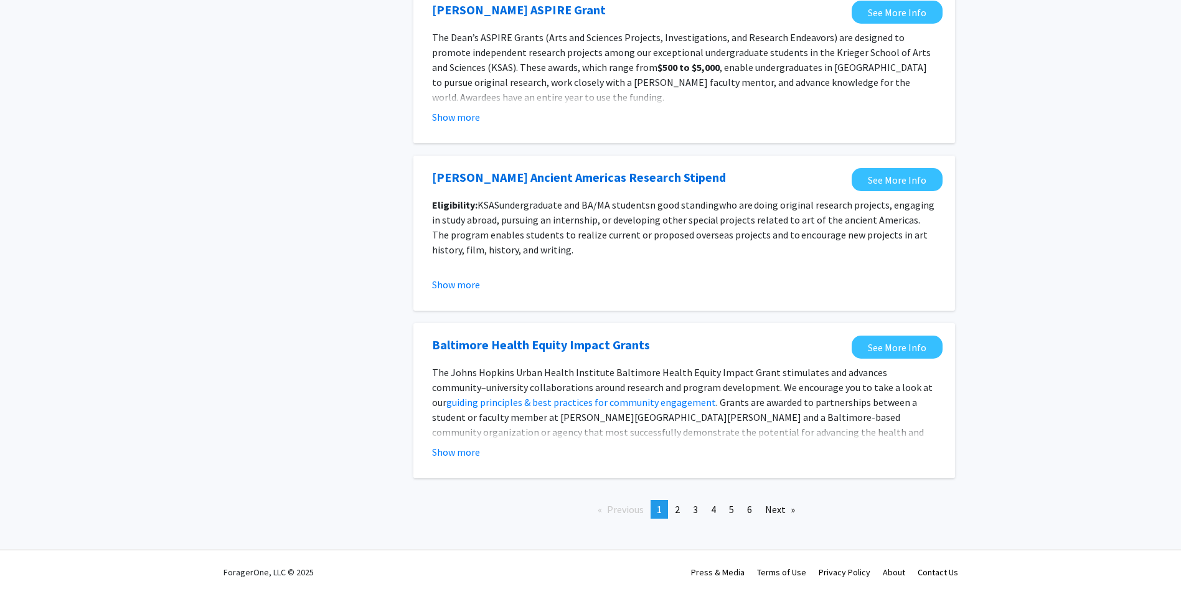
click at [471, 460] on fg-opportunity "Baltimore Health Equity Impact Grants See More Info The [PERSON_NAME] Health In…" at bounding box center [684, 401] width 517 height 130
click at [471, 459] on button "Show more" at bounding box center [456, 452] width 48 height 15
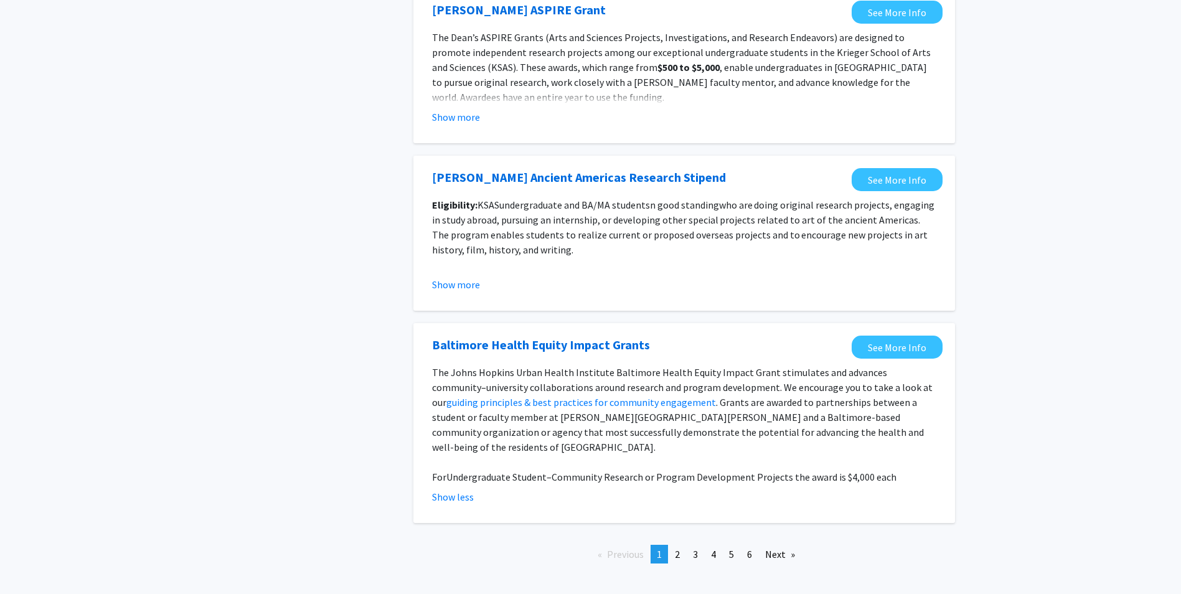
scroll to position [1304, 0]
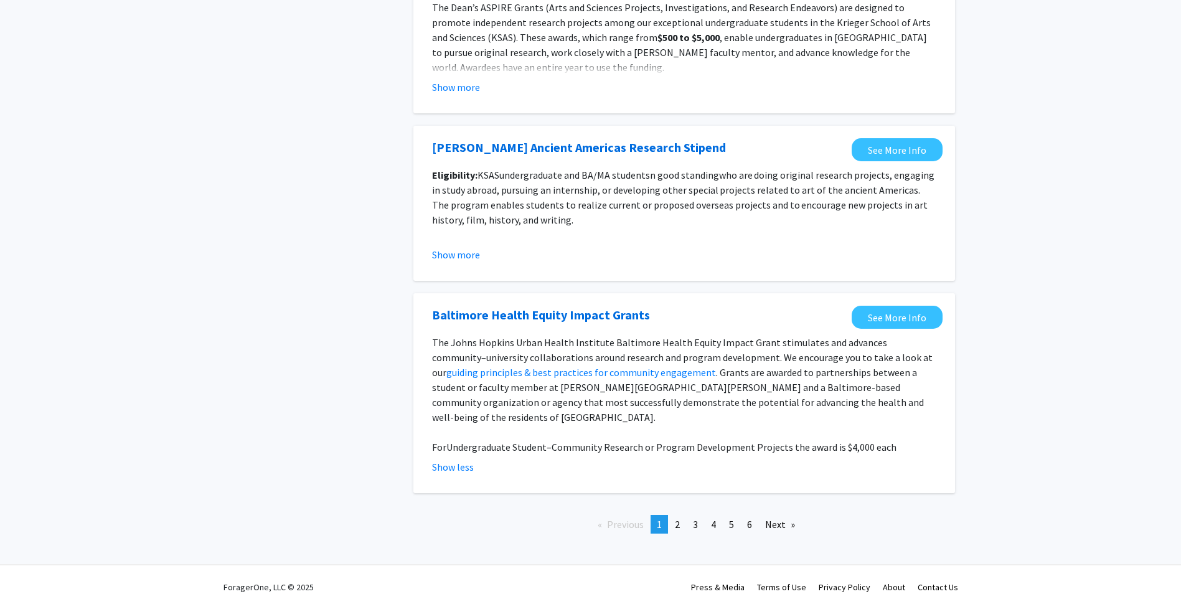
click at [675, 516] on link "page 2" at bounding box center [677, 524] width 17 height 19
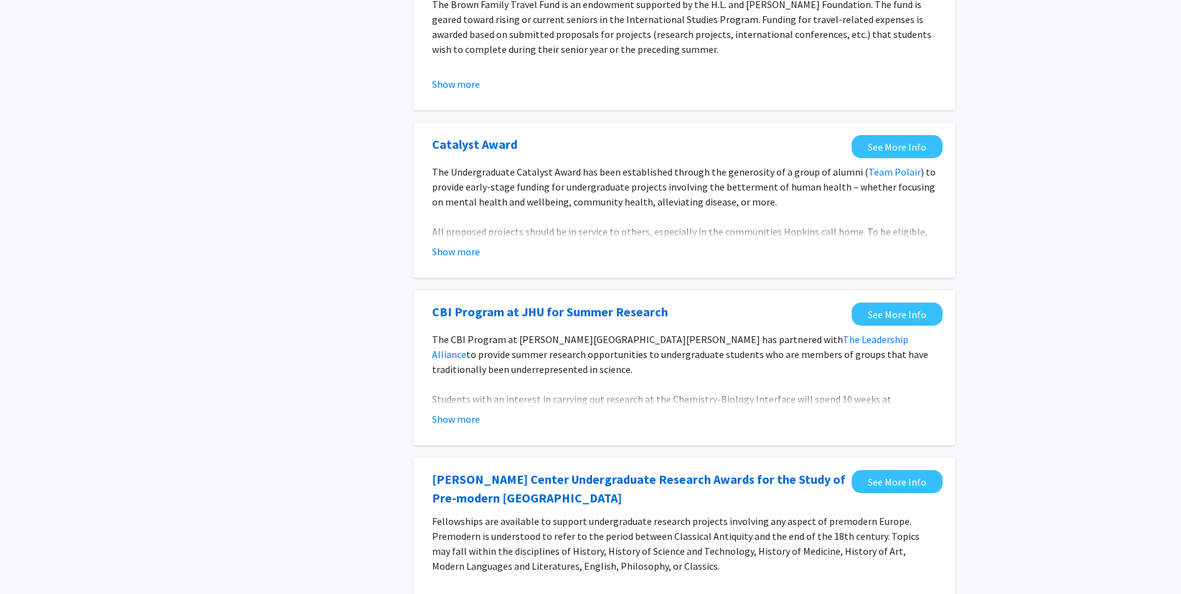
scroll to position [560, 0]
